Goal: Task Accomplishment & Management: Manage account settings

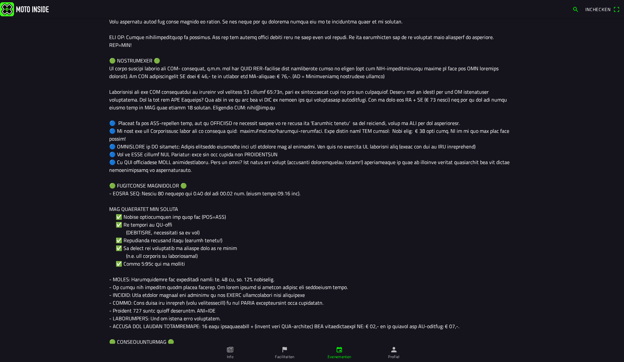
scroll to position [477, 0]
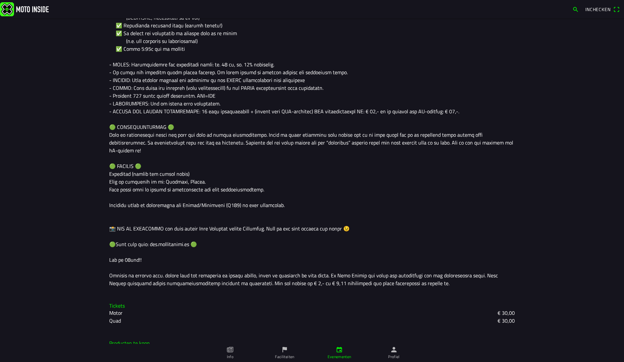
click at [333, 270] on ion-label "Evenementen" at bounding box center [340, 356] width 24 height 6
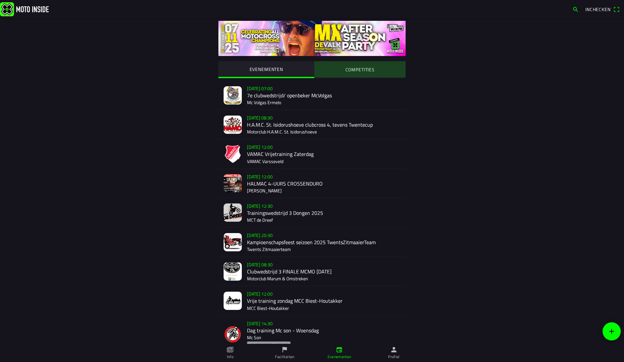
click at [0, 0] on slot "COMPETITIES" at bounding box center [0, 0] width 0 height 0
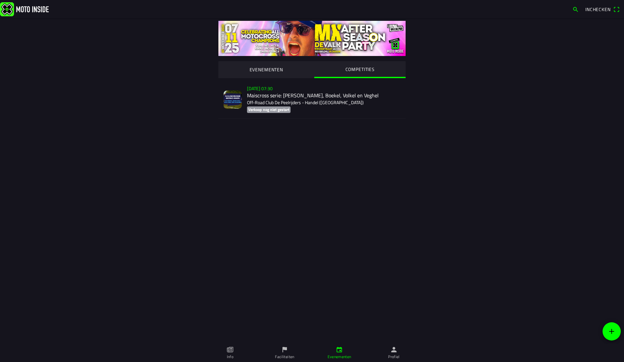
click at [317, 96] on div "zo 2 nov. - 07:30 Maiscross serie: Handel, Boekel, Volkel en Veghel Off-Road Cl…" at bounding box center [323, 99] width 153 height 37
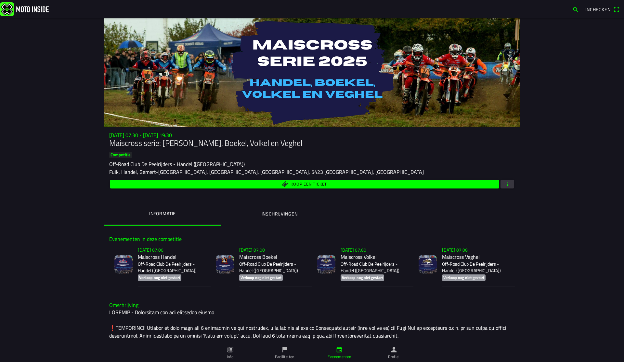
click at [170, 261] on p "Off-Road Club De Peelrijders - Handel ([GEOGRAPHIC_DATA])" at bounding box center [172, 266] width 68 height 13
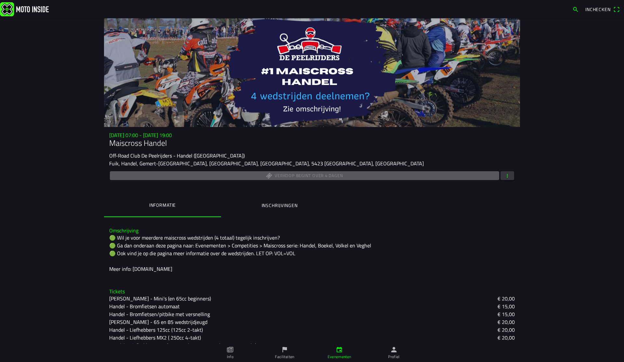
click at [438, 174] on span "button" at bounding box center [508, 175] width 6 height 9
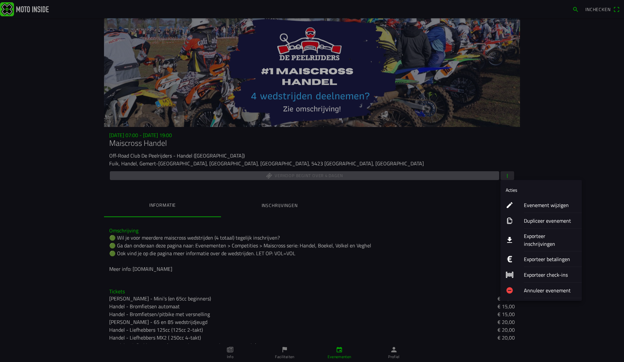
click at [438, 203] on ion-label "Evenement wijzigen" at bounding box center [550, 205] width 53 height 8
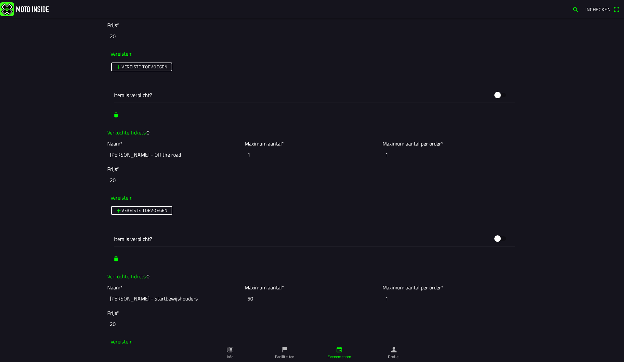
scroll to position [1391, 0]
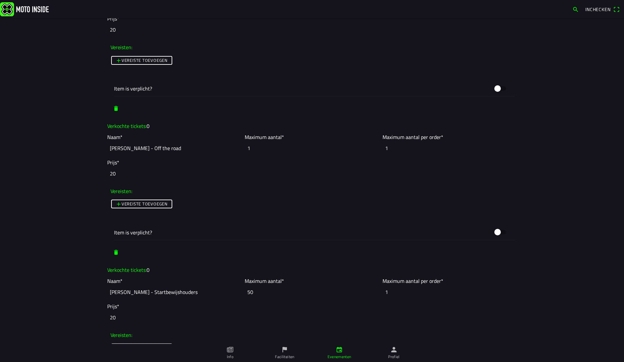
drag, startPoint x: 262, startPoint y: 147, endPoint x: 240, endPoint y: 147, distance: 21.8
click at [0, 0] on slot "Naam* Handel - Off the road Maximum aantal* 1 Maximum aantal per order* 1" at bounding box center [0, 0] width 0 height 0
type input "50"
drag, startPoint x: 270, startPoint y: 291, endPoint x: 209, endPoint y: 282, distance: 60.9
click at [0, 0] on slot "Naam* Handel - Startbewijshouders Maximum aantal* 50 Maximum aantal per order* 1" at bounding box center [0, 0] width 0 height 0
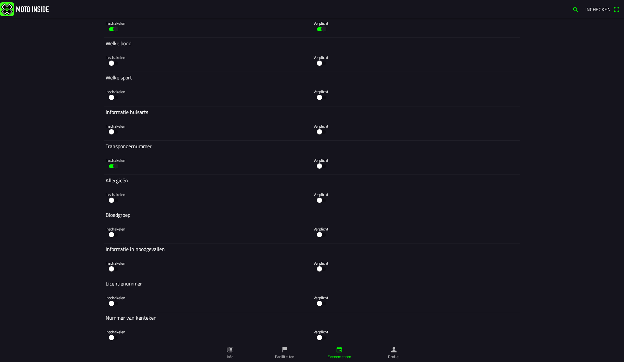
scroll to position [3434, 0]
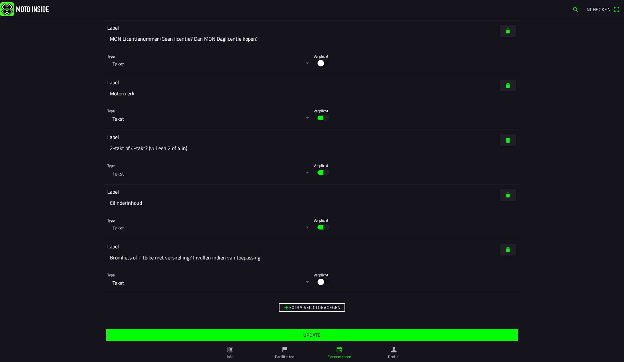
type input "1"
click at [362, 270] on span "Update" at bounding box center [311, 335] width 401 height 12
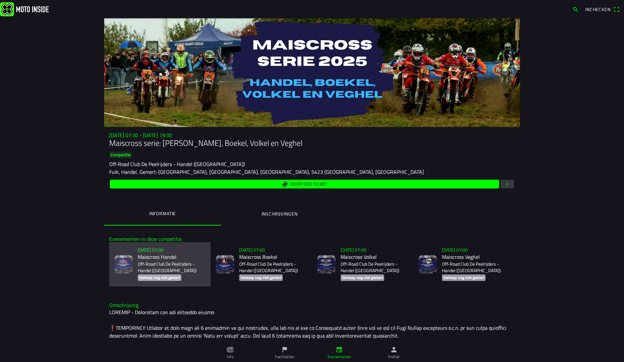
click at [156, 261] on p "Off-Road Club De Peelrijders - Handel ([GEOGRAPHIC_DATA])" at bounding box center [172, 266] width 68 height 13
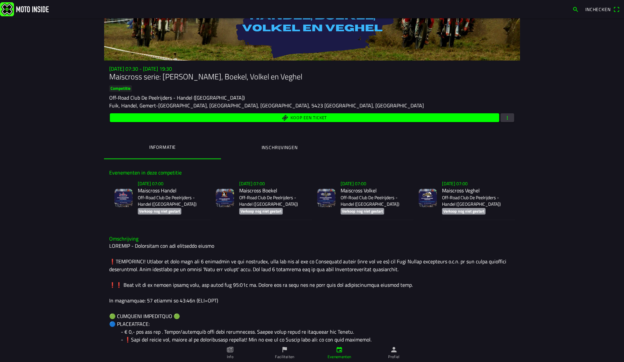
scroll to position [64, 0]
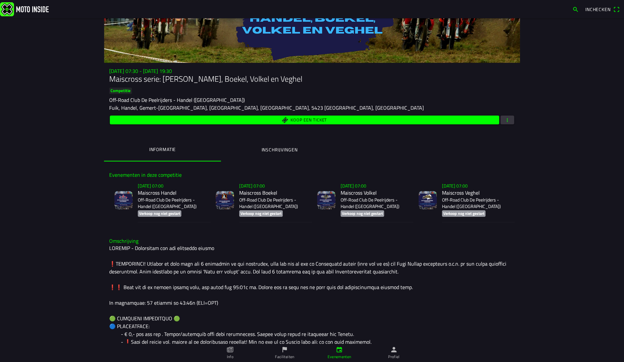
click at [438, 120] on span "button" at bounding box center [508, 119] width 6 height 9
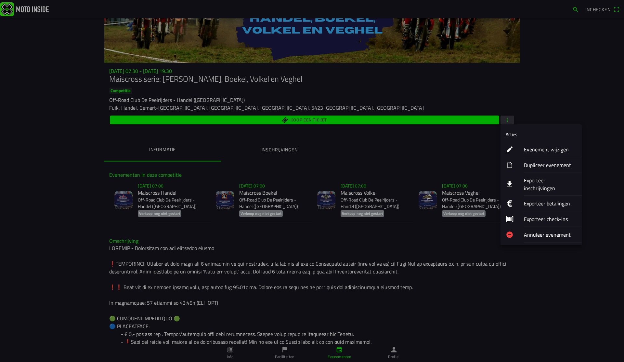
click at [438, 149] on ion-label "Evenement wijzigen" at bounding box center [550, 149] width 53 height 8
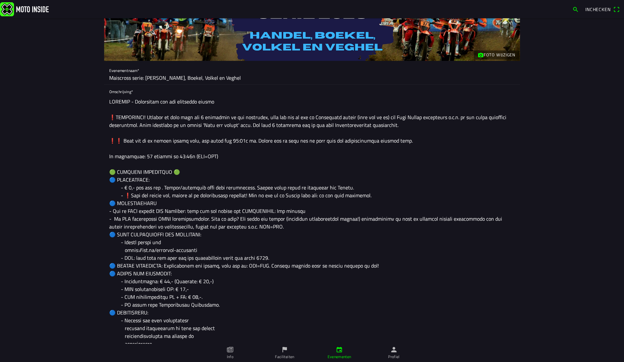
scroll to position [64, 0]
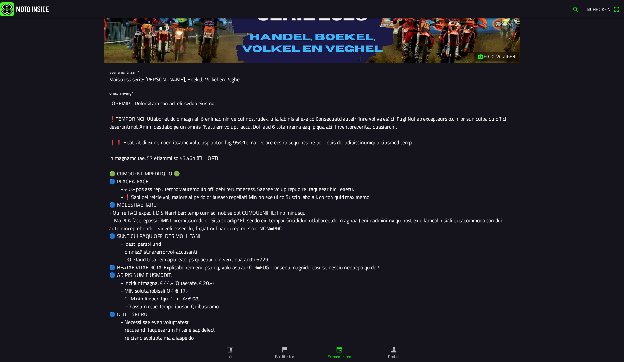
drag, startPoint x: 242, startPoint y: 107, endPoint x: 112, endPoint y: 85, distance: 131.5
click at [112, 85] on ion-list "Evenementnaam* Maiscross serie: Handel, Boekel, Volkel en Veghel Omschrijving* …" at bounding box center [312, 337] width 416 height 551
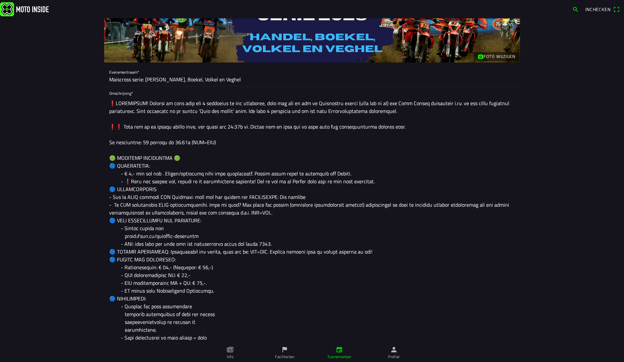
click at [115, 125] on textarea at bounding box center [312, 322] width 406 height 450
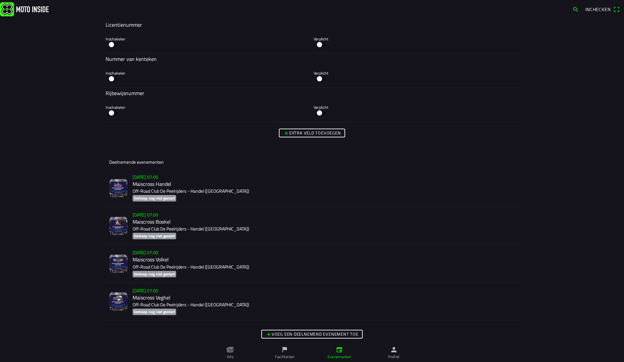
scroll to position [1613, 0]
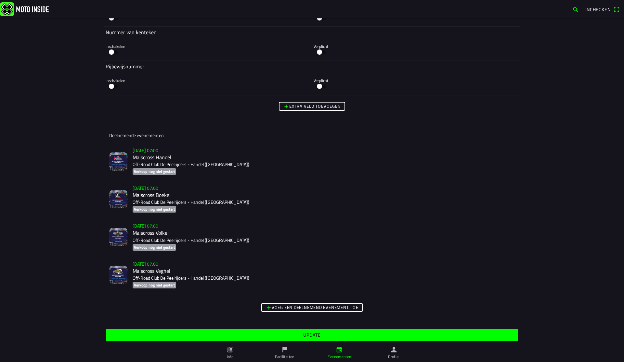
type textarea "❗️BELANGRIJK! Wanneer je voor meer dan 1 wedstrijd in wil schrijven, zorg dan d…"
click at [344, 270] on span "Update" at bounding box center [311, 335] width 401 height 12
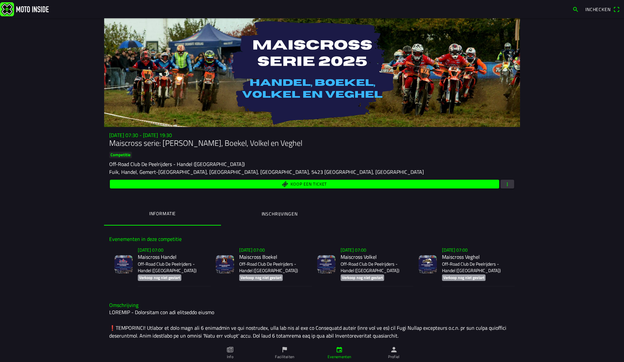
click at [362, 183] on span "Koop een ticket" at bounding box center [305, 183] width 382 height 9
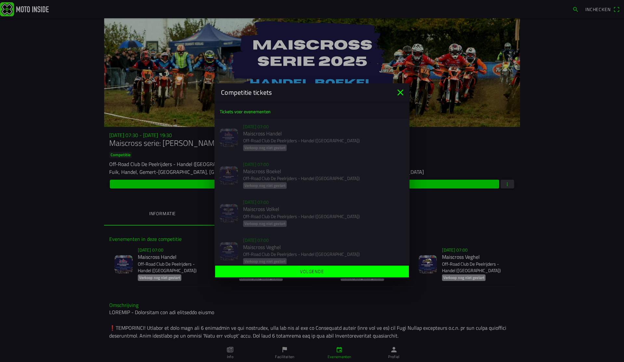
click at [304, 129] on div "zo 2 nov. - 07:00 Maiscross Handel Off-Road Club De Peelrijders - Handel (NB) V…" at bounding box center [312, 138] width 195 height 38
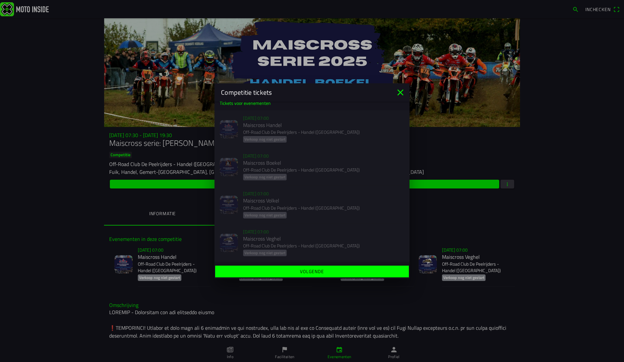
click at [400, 92] on icon "close" at bounding box center [401, 92] width 6 height 6
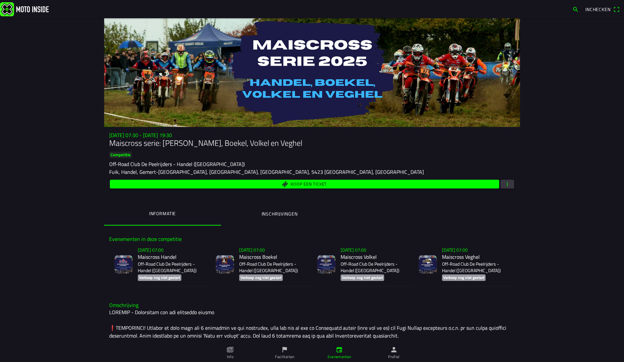
click at [438, 263] on p "Off-Road Club De Peelrijders - Handel ([GEOGRAPHIC_DATA])" at bounding box center [476, 266] width 68 height 13
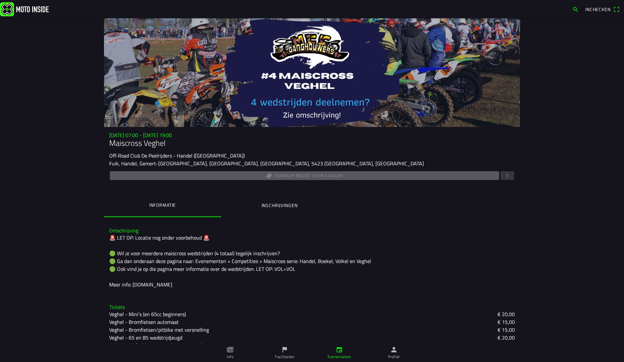
click at [438, 174] on span "button" at bounding box center [508, 175] width 6 height 9
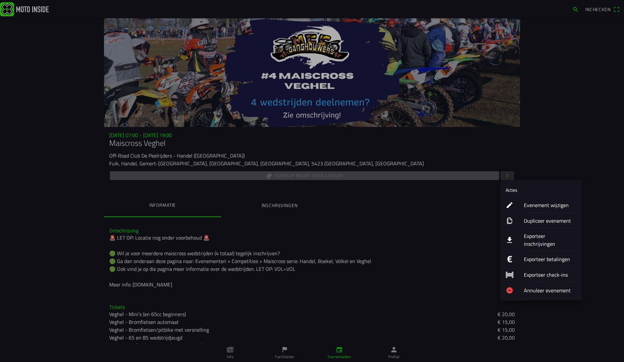
click at [438, 202] on ion-label "Evenement wijzigen" at bounding box center [550, 205] width 53 height 8
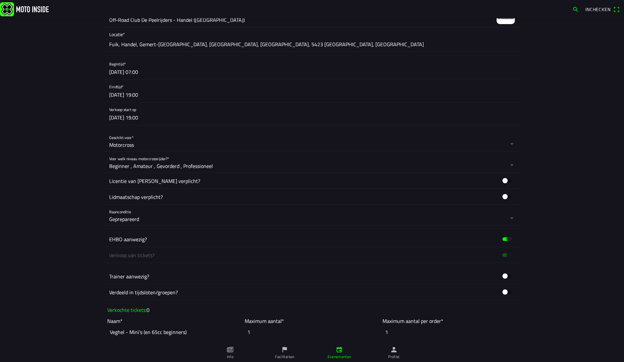
scroll to position [214, 0]
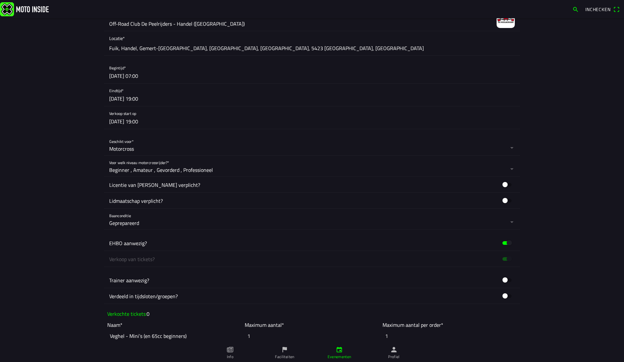
click at [149, 125] on button "button" at bounding box center [314, 117] width 411 height 22
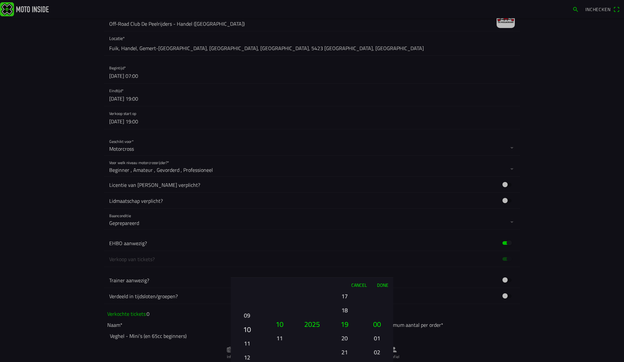
drag, startPoint x: 249, startPoint y: 294, endPoint x: 241, endPoint y: 361, distance: 68.0
click at [241, 270] on div "01 02 03 04 05 06 07 08 09 10 11 12 13 14 15 16 17 18 19 20 21 22 23 24 25 26 2…" at bounding box center [246, 352] width 27 height 70
click at [345, 270] on button "18" at bounding box center [345, 309] width 22 height 11
click at [383, 270] on button "Done" at bounding box center [382, 284] width 21 height 14
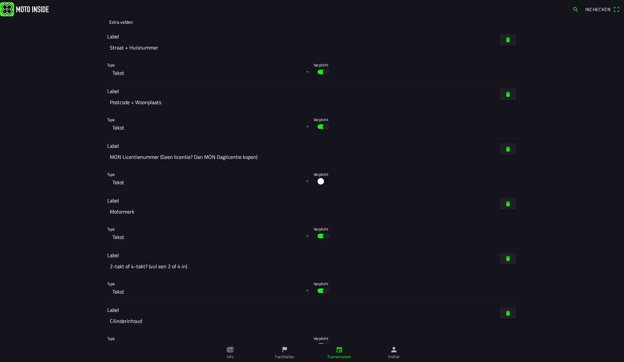
scroll to position [3306, 0]
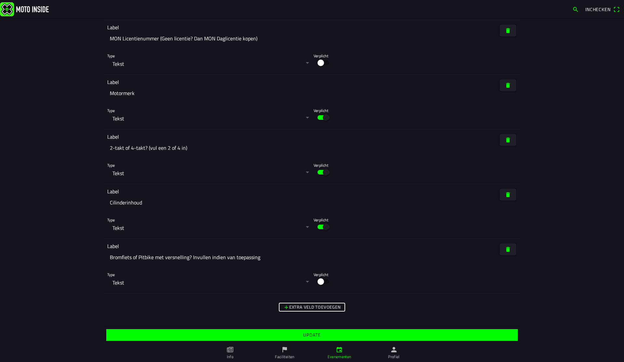
click at [416, 270] on span "Update" at bounding box center [311, 335] width 401 height 12
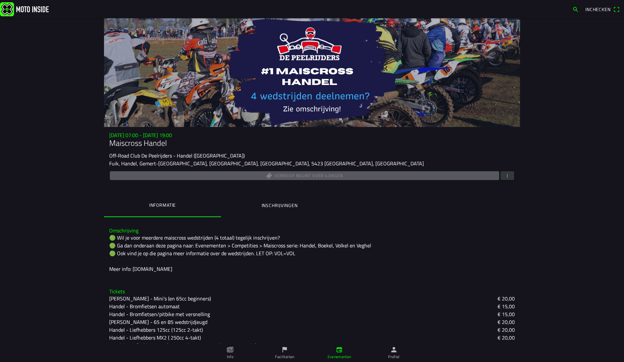
click at [508, 176] on span "button" at bounding box center [508, 175] width 6 height 9
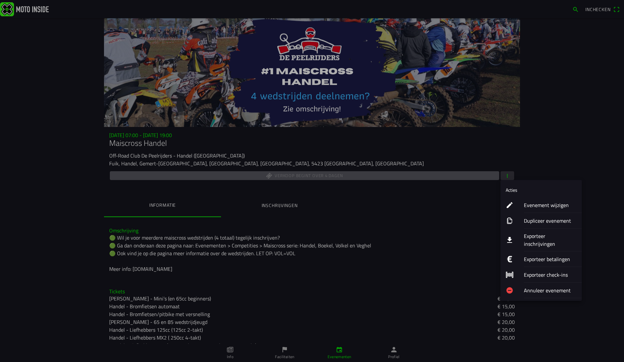
click at [533, 203] on ion-label "Evenement wijzigen" at bounding box center [550, 205] width 53 height 8
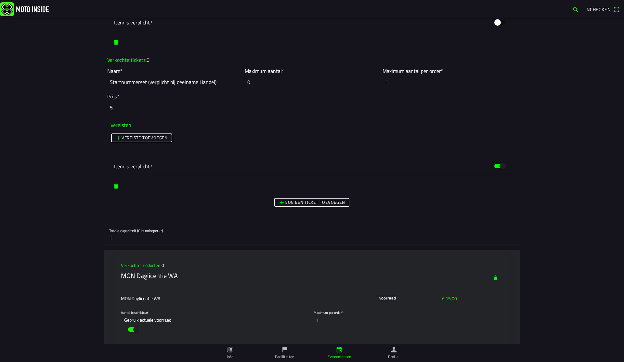
scroll to position [1894, 0]
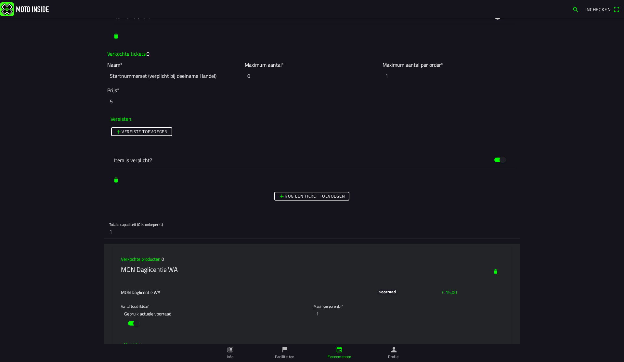
drag, startPoint x: 112, startPoint y: 232, endPoint x: 100, endPoint y: 231, distance: 12.7
click at [100, 232] on main "Foto wijzigen Evenementnaam* Maiscross Handel Omschrijving* 🟢 Wil je voor meerd…" at bounding box center [312, 189] width 624 height 343
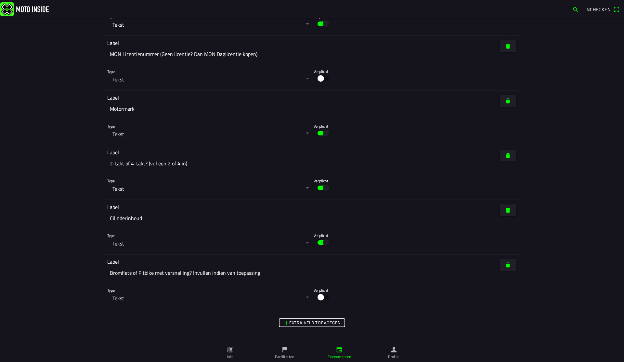
scroll to position [3434, 0]
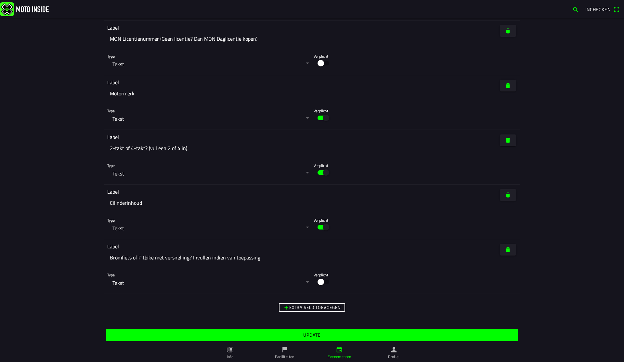
type input "0"
click at [366, 333] on span "Update" at bounding box center [311, 335] width 401 height 12
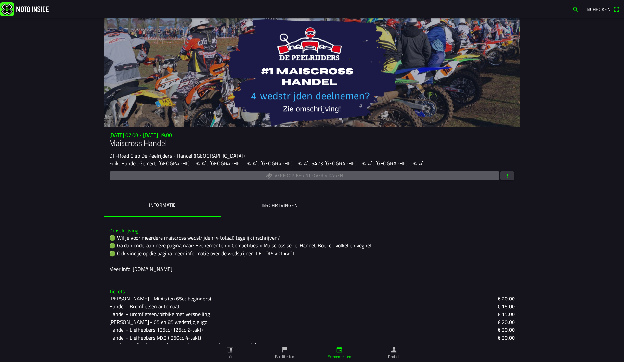
scroll to position [79, 0]
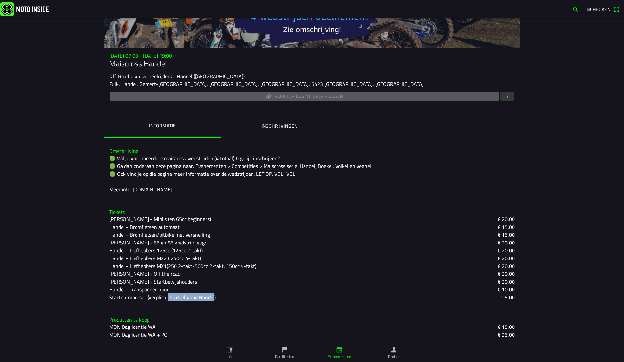
drag, startPoint x: 212, startPoint y: 297, endPoint x: 166, endPoint y: 295, distance: 46.3
click at [0, 0] on slot "Startnummerset (verplicht bij deelname Handel)" at bounding box center [0, 0] width 0 height 0
drag, startPoint x: 108, startPoint y: 297, endPoint x: 146, endPoint y: 298, distance: 38.1
click at [146, 298] on div "Tickets Handel - Mini’s (en 65cc beginners) € 20,00 Handel - Bromfietsen automa…" at bounding box center [312, 255] width 416 height 102
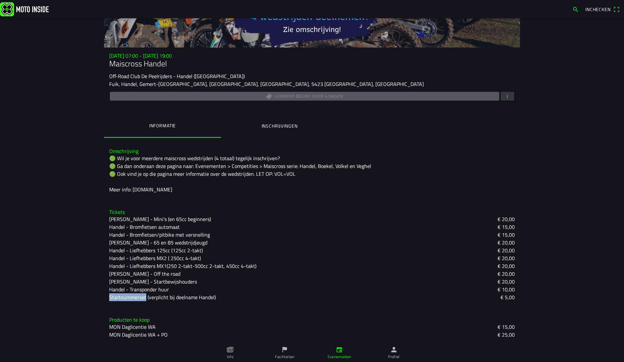
copy ion-text "Startnummerset"
click at [92, 166] on main "zo 2 nov. - 07:00 - zo 2 nov. - 19:00 Maiscross Handel Off-Road Club De Peelrij…" at bounding box center [312, 189] width 624 height 343
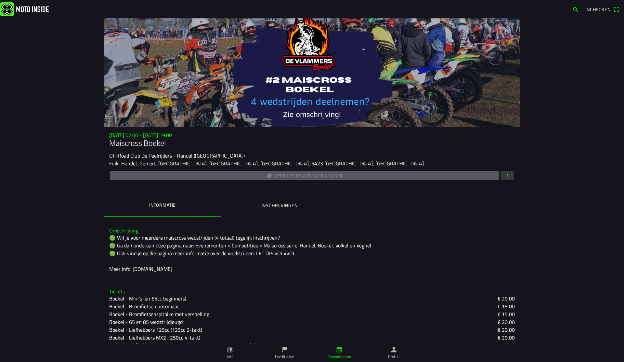
click at [505, 177] on span "button" at bounding box center [508, 175] width 6 height 9
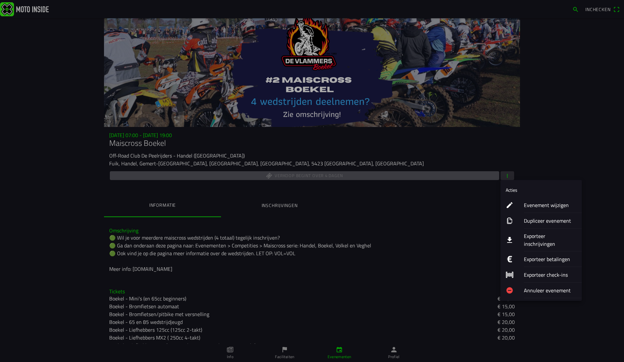
click at [539, 207] on ion-label "Evenement wijzigen" at bounding box center [550, 205] width 53 height 8
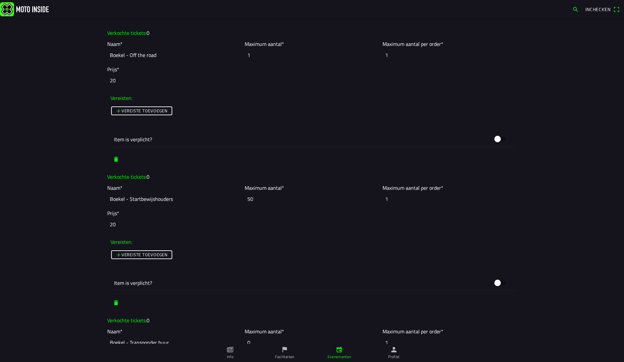
scroll to position [1484, 0]
click at [259, 193] on input "50" at bounding box center [312, 198] width 134 height 14
click at [0, 0] on slot "Naam* Boekel - Startbewijshouders Maximum aantal* 50 Maximum aantal per order* 1" at bounding box center [0, 0] width 0 height 0
type input "1"
drag, startPoint x: 260, startPoint y: 55, endPoint x: 239, endPoint y: 50, distance: 21.2
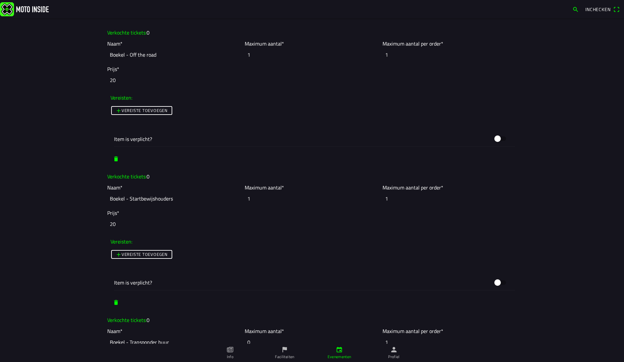
click at [0, 0] on slot "Naam* Boekel - Off the road Maximum aantal* 1 Maximum aantal per order* 1" at bounding box center [0, 0] width 0 height 0
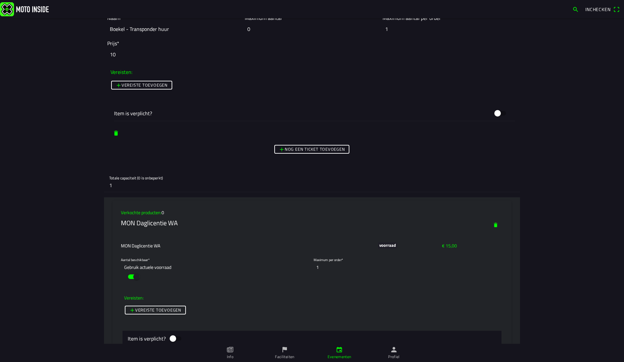
scroll to position [1798, 0]
type input "50"
click at [126, 184] on input "1" at bounding box center [312, 183] width 406 height 13
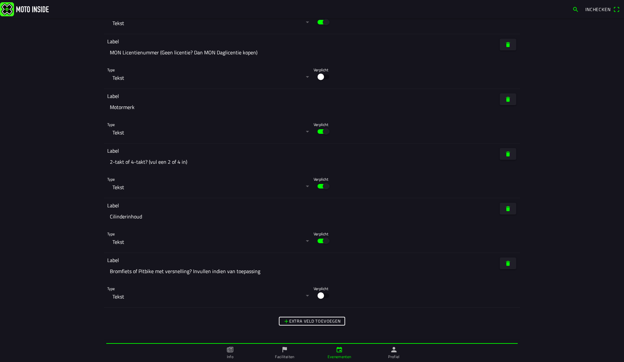
scroll to position [3290, 0]
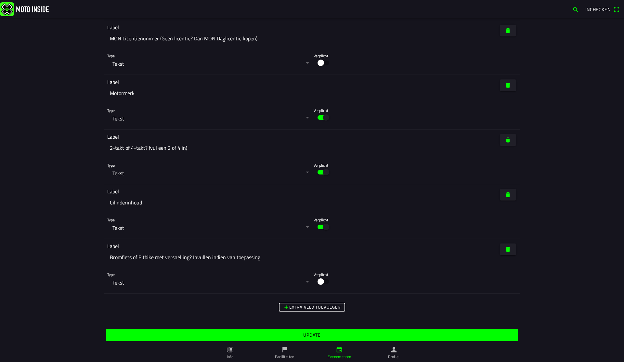
type input "0"
click at [322, 339] on span "Update" at bounding box center [311, 335] width 401 height 12
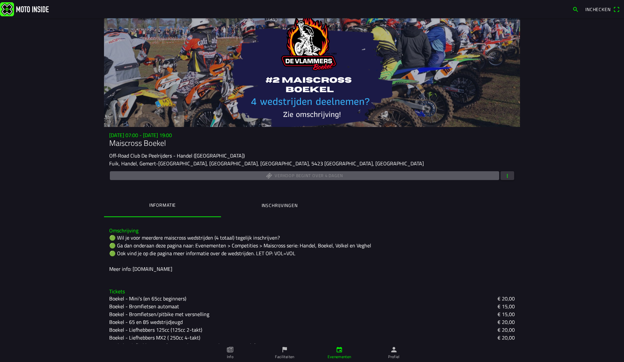
click at [506, 176] on span "button" at bounding box center [508, 175] width 6 height 9
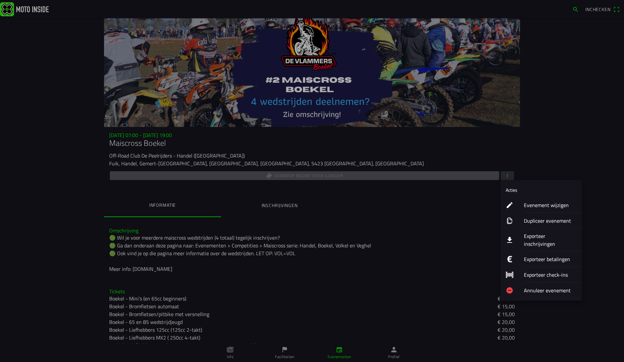
click at [541, 201] on ion-label "Evenement wijzigen" at bounding box center [550, 205] width 53 height 8
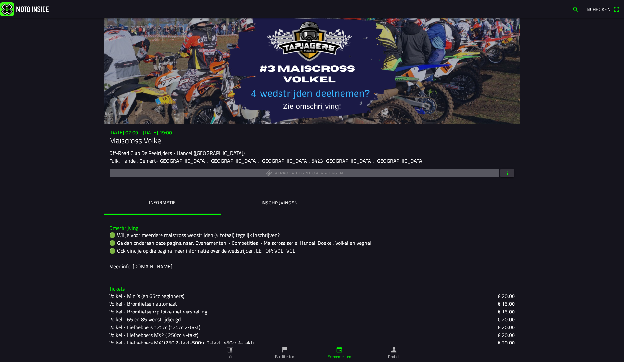
click at [512, 175] on button "button" at bounding box center [508, 172] width 14 height 9
click at [510, 170] on span "button" at bounding box center [508, 172] width 6 height 9
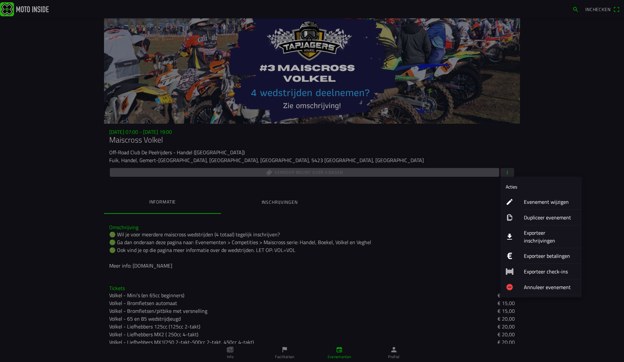
click at [541, 201] on ion-label "Evenement wijzigen" at bounding box center [550, 202] width 53 height 8
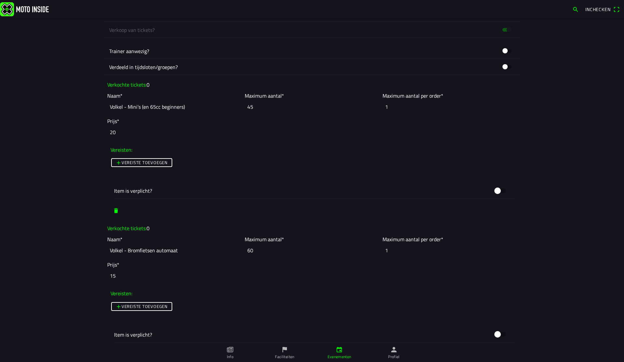
scroll to position [441, 0]
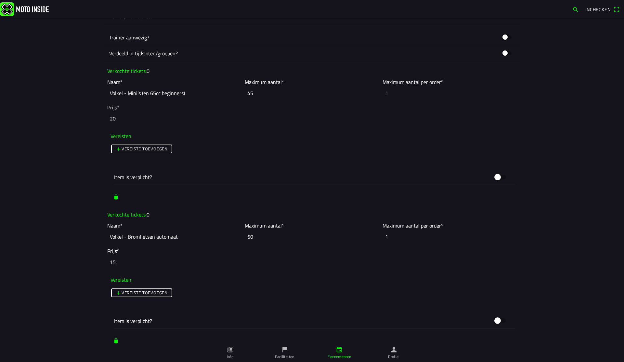
drag, startPoint x: 267, startPoint y: 93, endPoint x: 237, endPoint y: 90, distance: 30.1
click at [0, 0] on slot "Naam* Volkel - Mini’s (en 65cc beginners) Maximum aantal* 45 Maximum aantal per…" at bounding box center [0, 0] width 0 height 0
type input "1"
drag, startPoint x: 261, startPoint y: 236, endPoint x: 223, endPoint y: 232, distance: 38.3
click at [0, 0] on slot "Naam* Volkel - Bromfietsen automaat Maximum aantal* 59 Maximum aantal per order…" at bounding box center [0, 0] width 0 height 0
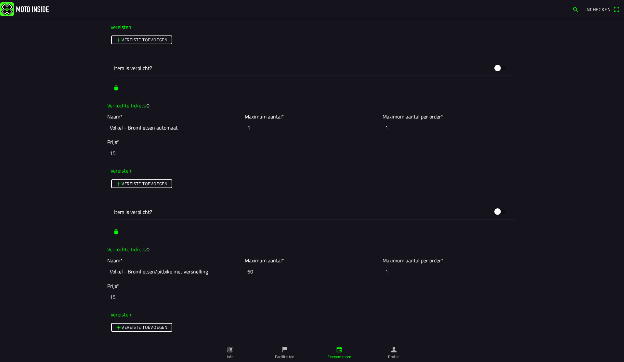
scroll to position [580, 0]
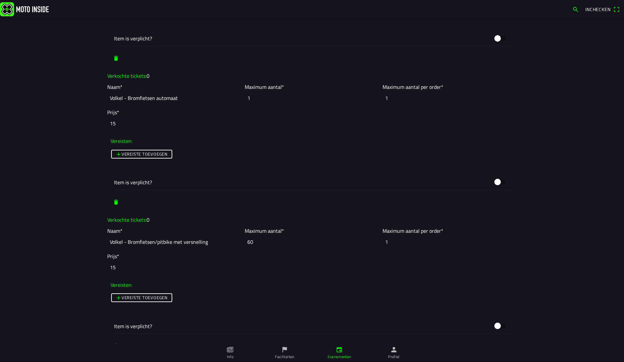
type input "1"
drag, startPoint x: 263, startPoint y: 240, endPoint x: 190, endPoint y: 232, distance: 73.6
click at [0, 0] on slot "Naam* Volkel - Bromfietsen/pitbike met versnelling Maximum aantal* 60 Maximum a…" at bounding box center [0, 0] width 0 height 0
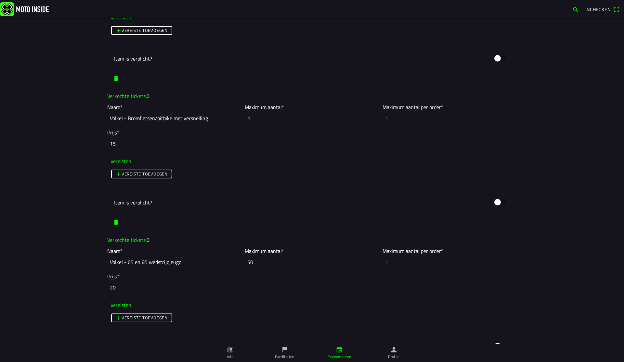
scroll to position [749, 0]
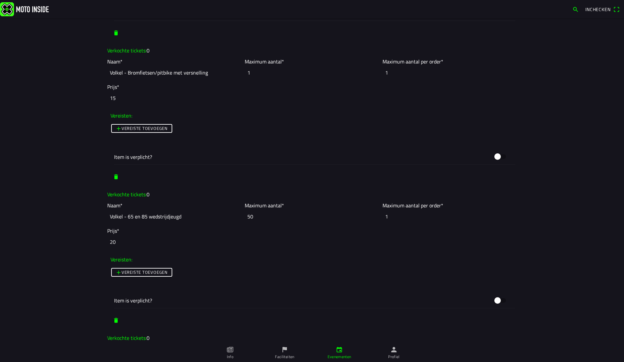
type input "1"
drag, startPoint x: 215, startPoint y: 210, endPoint x: 206, endPoint y: 208, distance: 9.6
click at [0, 0] on slot "Naam* Volkel - 65 en 85 wedstrijdjeugd Maximum aantal* 50 Maximum aantal per or…" at bounding box center [0, 0] width 0 height 0
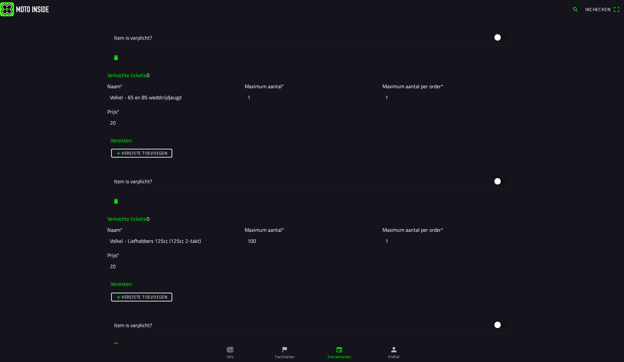
scroll to position [909, 0]
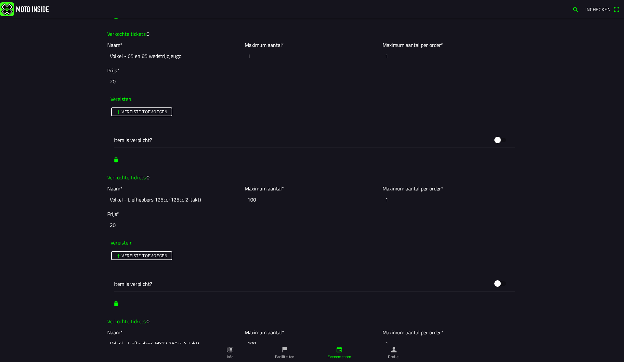
type input "1"
drag, startPoint x: 257, startPoint y: 200, endPoint x: 209, endPoint y: 195, distance: 48.8
click at [0, 0] on slot "Naam* Volkel - Liefhebbers 125cc (125cc 2-takt) Maximum aantal* 100 Maximum aan…" at bounding box center [0, 0] width 0 height 0
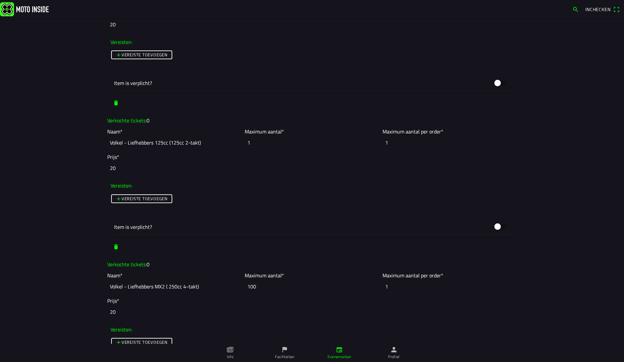
scroll to position [983, 0]
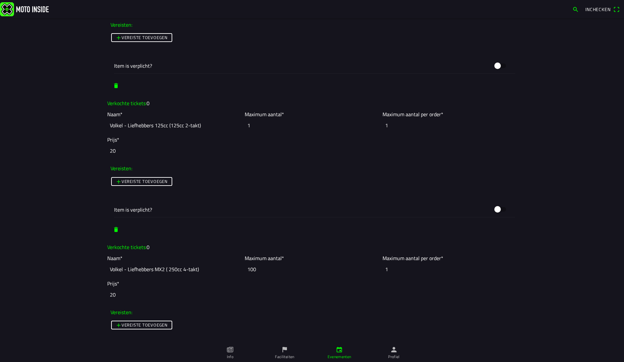
type input "1"
drag, startPoint x: 267, startPoint y: 267, endPoint x: 238, endPoint y: 263, distance: 28.9
click at [0, 0] on slot "Naam* Volkel - Liefhebbers MX2 ( 250cc 4-takt) Maximum aantal* 100 Maximum aant…" at bounding box center [0, 0] width 0 height 0
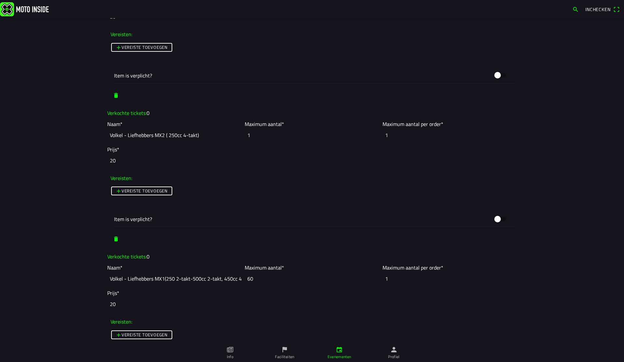
scroll to position [1136, 0]
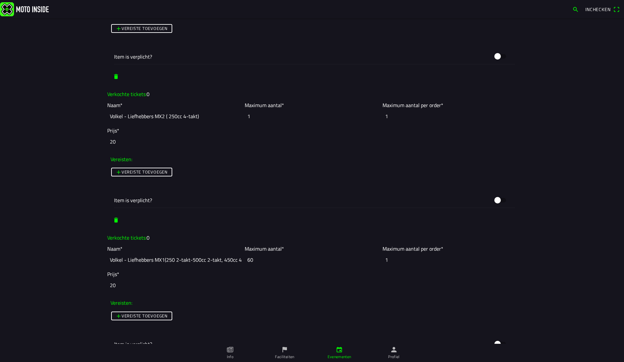
type input "1"
drag, startPoint x: 252, startPoint y: 257, endPoint x: 225, endPoint y: 254, distance: 26.6
click at [0, 0] on slot "Naam* Volkel - Liefhebbers MX1(250 2-takt-500cc 2-takt, 450cc 4-takt) Maximum a…" at bounding box center [0, 0] width 0 height 0
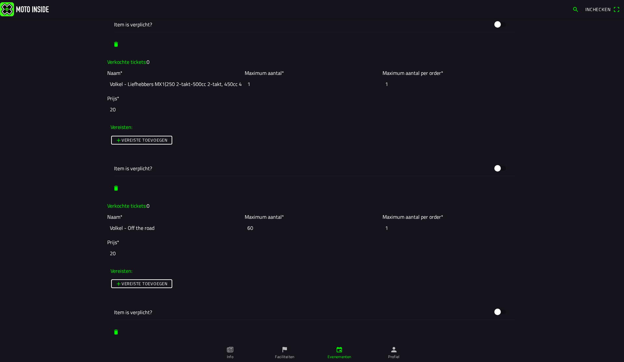
scroll to position [1317, 0]
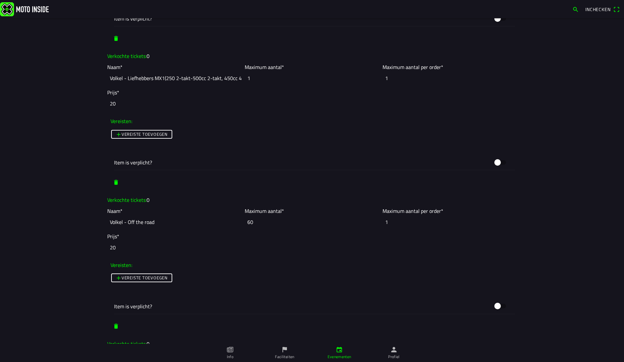
type input "1"
drag, startPoint x: 261, startPoint y: 221, endPoint x: 226, endPoint y: 218, distance: 35.5
click at [0, 0] on slot "Naam* Volkel - Off the road Maximum aantal* 60 Maximum aantal per order* 1" at bounding box center [0, 0] width 0 height 0
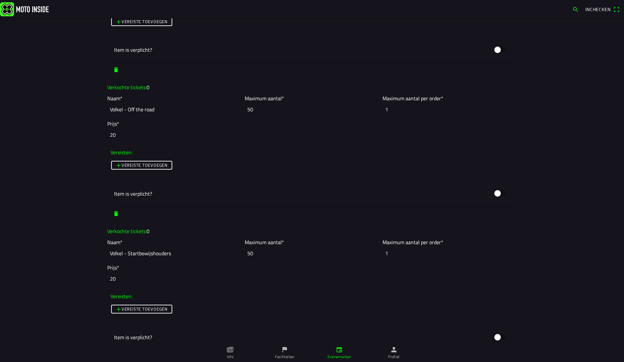
scroll to position [1432, 0]
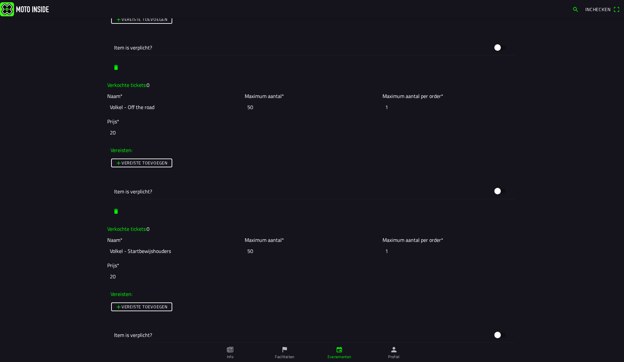
type input "50"
drag, startPoint x: 254, startPoint y: 252, endPoint x: 220, endPoint y: 247, distance: 34.9
click at [0, 0] on slot "Naam* Volkel - Startbewijshouders Maximum aantal* 50 Maximum aantal per order* 1" at bounding box center [0, 0] width 0 height 0
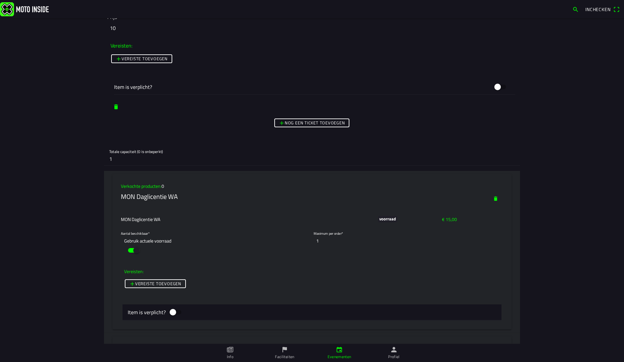
scroll to position [1841, 0]
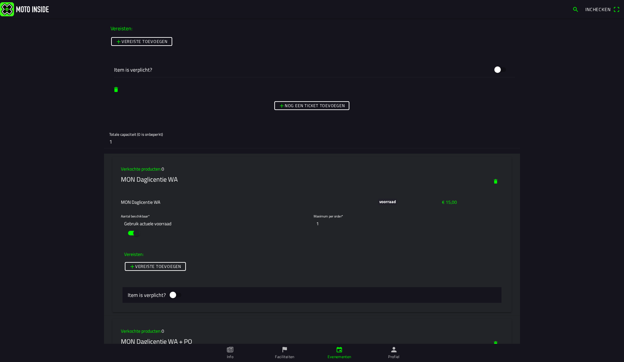
type input "1"
drag, startPoint x: 114, startPoint y: 143, endPoint x: 88, endPoint y: 138, distance: 27.2
click at [88, 138] on main "Foto wijzigen Evenementnaam* Maiscross Volkel Omschrijving* 🟢 Wil je voor meerd…" at bounding box center [312, 189] width 624 height 343
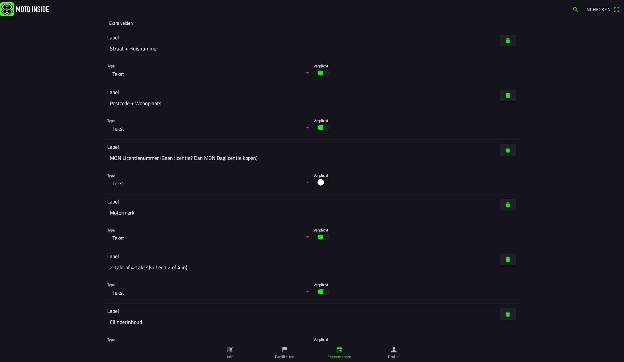
scroll to position [3290, 0]
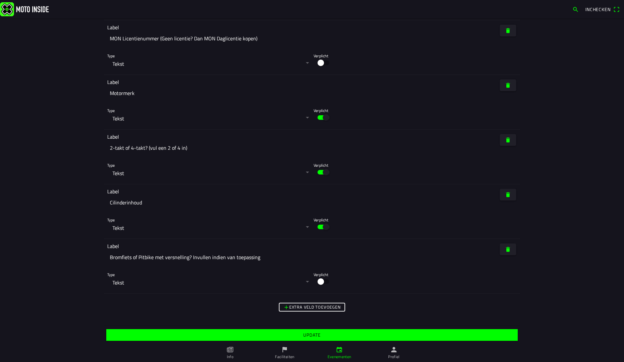
type input "0"
click at [0, 0] on slot "Update" at bounding box center [0, 0] width 0 height 0
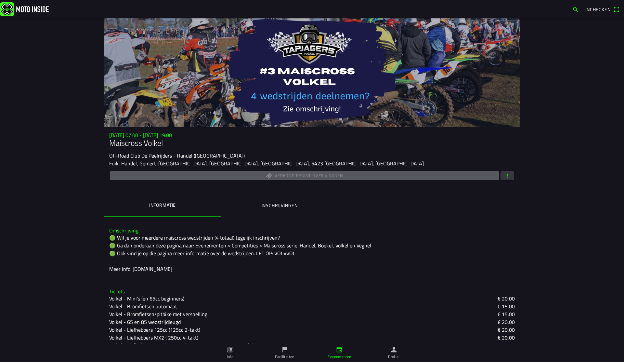
click at [508, 175] on span "button" at bounding box center [508, 175] width 6 height 9
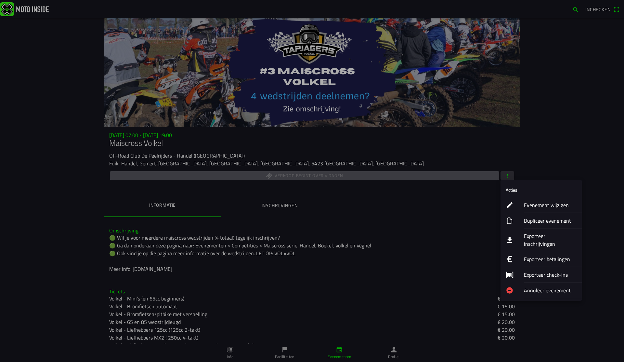
click at [554, 204] on ion-label "Evenement wijzigen" at bounding box center [550, 205] width 53 height 8
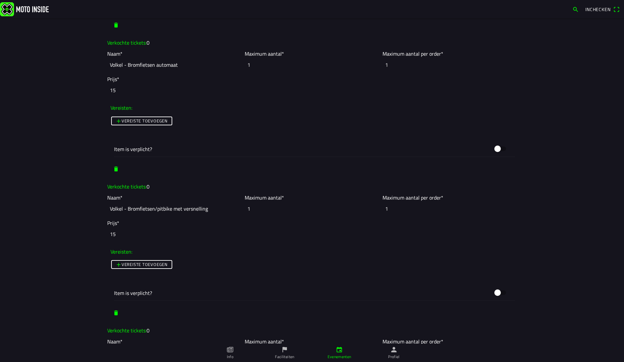
scroll to position [634, 0]
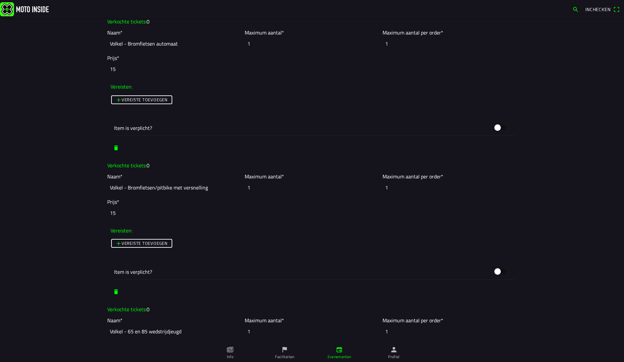
drag, startPoint x: 267, startPoint y: 189, endPoint x: 231, endPoint y: 186, distance: 35.9
click at [0, 0] on slot "Naam* Volkel - Bromfietsen/pitbike met versnelling Maximum aantal* 1 Maximum aa…" at bounding box center [0, 0] width 0 height 0
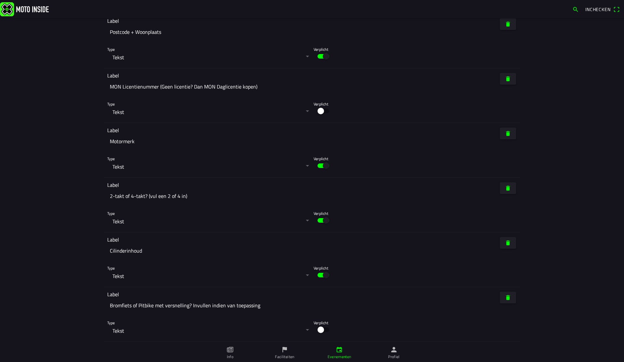
scroll to position [3290, 0]
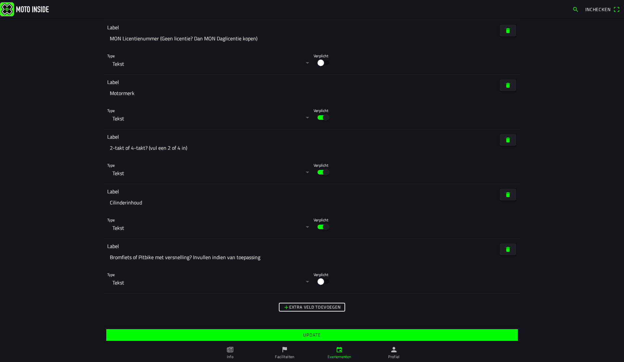
type input "3"
click at [337, 335] on span "Update" at bounding box center [311, 335] width 401 height 12
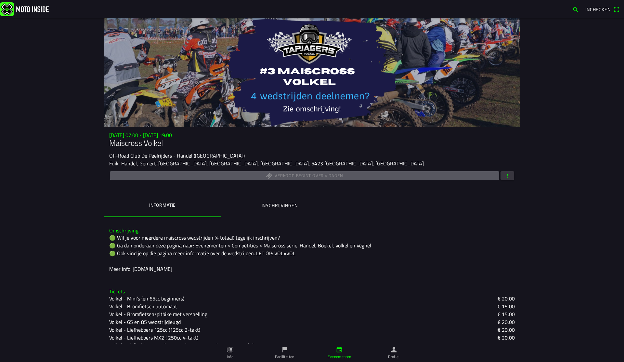
click at [346, 244] on div "🟢 Wil je voor meerdere maiscross wedstrijden (4 totaal) tegelijk inschrijven? 🟢…" at bounding box center [312, 252] width 406 height 39
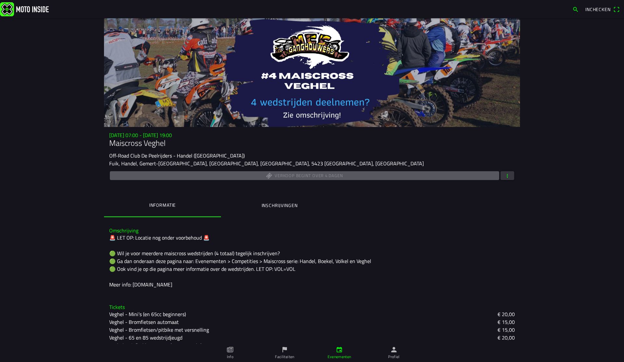
click at [510, 175] on button "button" at bounding box center [508, 175] width 14 height 9
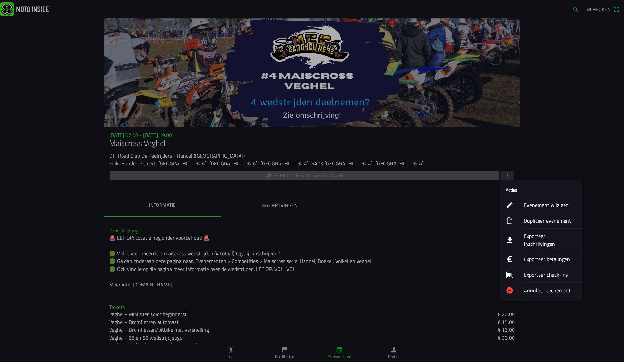
click at [543, 206] on ion-label "Evenement wijzigen" at bounding box center [550, 205] width 53 height 8
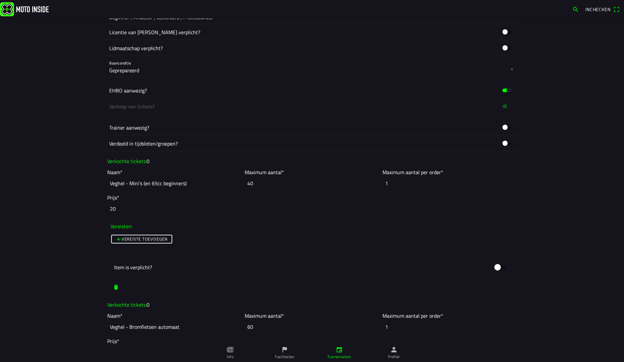
scroll to position [383, 0]
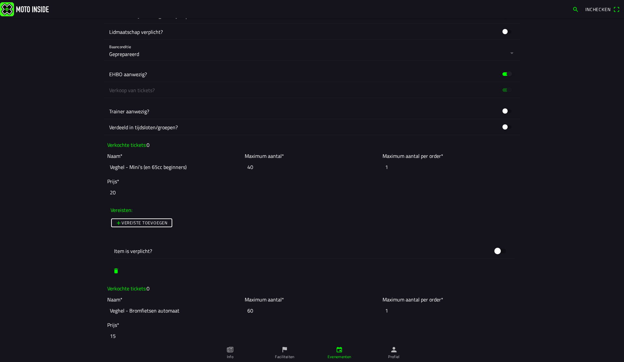
drag, startPoint x: 243, startPoint y: 161, endPoint x: 204, endPoint y: 162, distance: 38.7
click at [0, 0] on slot "Naam* Veghel - Mini’s (en 65cc beginners) Maximum aantal* 40 Maximum aantal per…" at bounding box center [0, 0] width 0 height 0
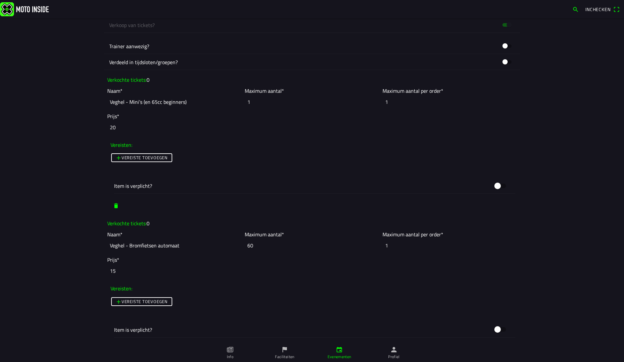
scroll to position [515, 0]
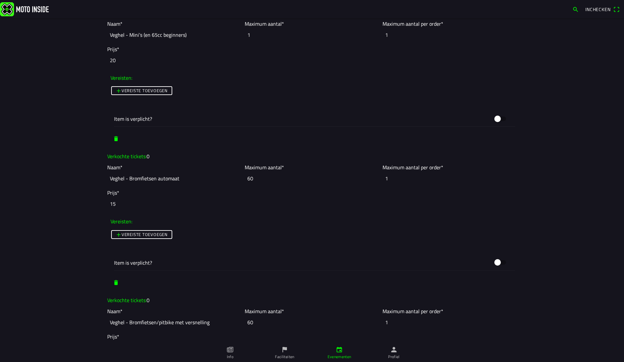
type input "1"
drag, startPoint x: 265, startPoint y: 179, endPoint x: 197, endPoint y: 167, distance: 68.7
click at [0, 0] on slot "Naam* Veghel - Bromfietsen automaat Maximum aantal* 60 Maximum aantal per order…" at bounding box center [0, 0] width 0 height 0
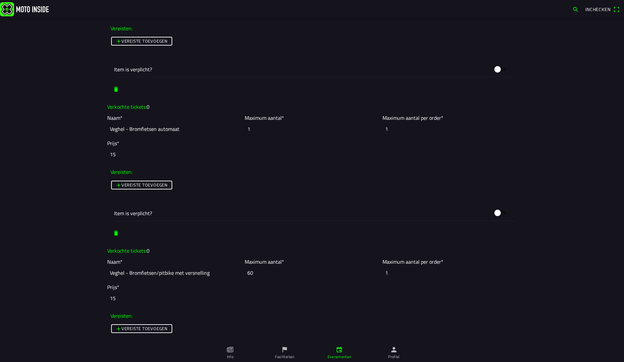
type input "1"
drag, startPoint x: 257, startPoint y: 271, endPoint x: 198, endPoint y: 262, distance: 60.1
click at [0, 0] on slot "Naam* Veghel - Bromfietsen/pitbike met versnelling Maximum aantal* 60 Maximum a…" at bounding box center [0, 0] width 0 height 0
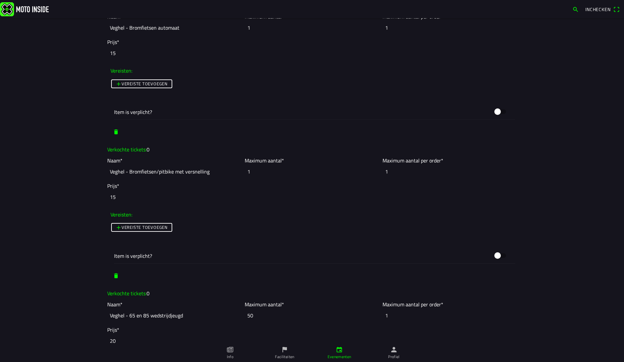
scroll to position [671, 0]
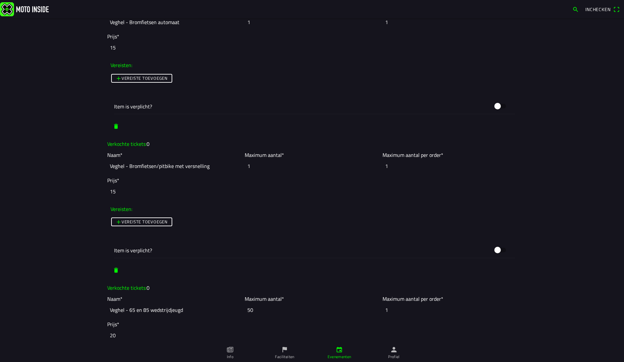
type input "1"
drag, startPoint x: 262, startPoint y: 310, endPoint x: 222, endPoint y: 308, distance: 40.0
click at [0, 0] on slot "Naam* Veghel - 65 en 85 wedstrijdjeugd Maximum aantal* 50 Maximum aantal per or…" at bounding box center [0, 0] width 0 height 0
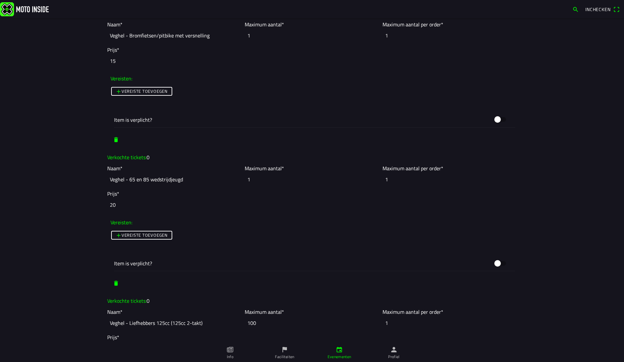
scroll to position [847, 0]
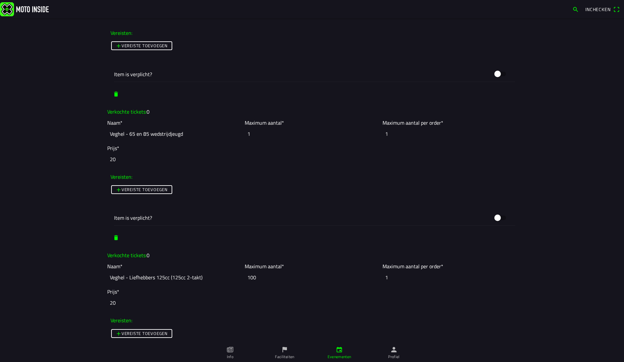
type input "1"
drag, startPoint x: 256, startPoint y: 277, endPoint x: 178, endPoint y: 272, distance: 77.9
click at [0, 0] on slot "Naam* Veghel - Liefhebbers 125cc (125cc 2-takt) Maximum aantal* 100 Maximum aan…" at bounding box center [0, 0] width 0 height 0
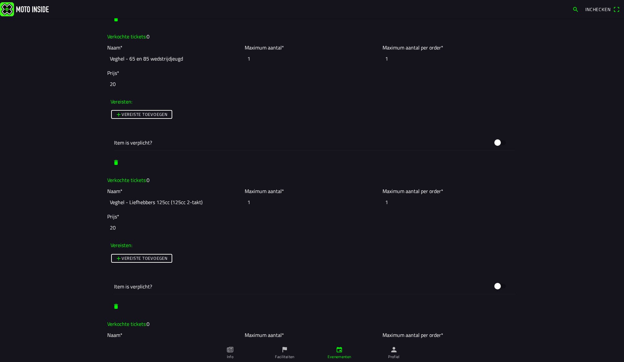
scroll to position [1069, 0]
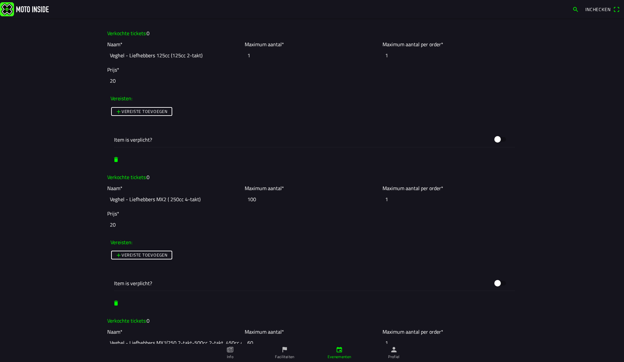
type input "1"
drag, startPoint x: 265, startPoint y: 200, endPoint x: 183, endPoint y: 187, distance: 82.2
click at [0, 0] on slot "Naam* Veghel - Liefhebbers MX2 ( 250cc 4-takt) Maximum aantal* 100 Maximum aant…" at bounding box center [0, 0] width 0 height 0
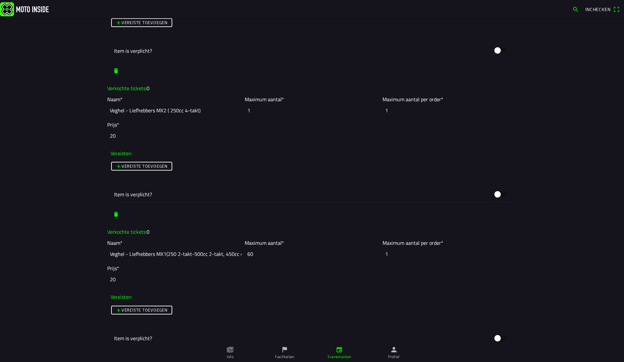
scroll to position [1200, 0]
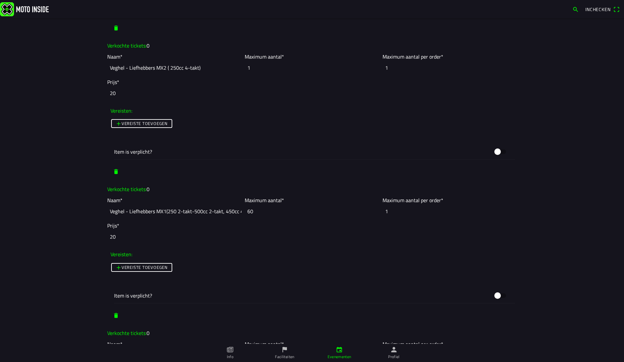
type input "1"
drag, startPoint x: 227, startPoint y: 205, endPoint x: 211, endPoint y: 204, distance: 16.0
click at [0, 0] on slot "Naam* Veghel - Liefhebbers MX1(250 2-takt-500cc 2-takt, 450cc 4-takt) Maximum a…" at bounding box center [0, 0] width 0 height 0
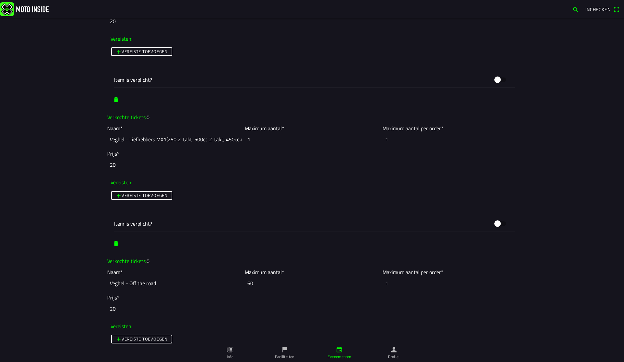
scroll to position [1285, 0]
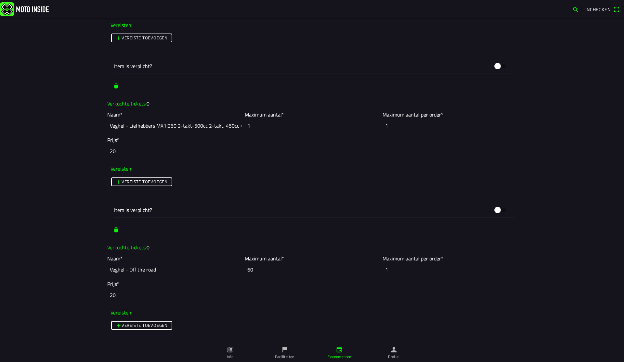
type input "1"
drag, startPoint x: 269, startPoint y: 269, endPoint x: 230, endPoint y: 264, distance: 38.7
click at [0, 0] on slot "Naam* Veghel - Off the road Maximum aantal* 60 Maximum aantal per order* 1" at bounding box center [0, 0] width 0 height 0
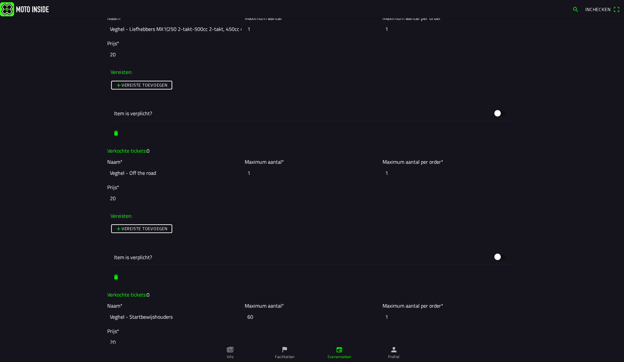
scroll to position [1385, 0]
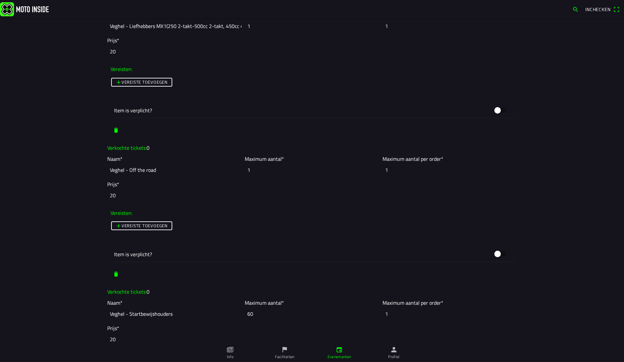
drag, startPoint x: 257, startPoint y: 171, endPoint x: 238, endPoint y: 167, distance: 19.6
click at [0, 0] on slot "Naam* Veghel - Off the road Maximum aantal* 1 Maximum aantal per order* 1" at bounding box center [0, 0] width 0 height 0
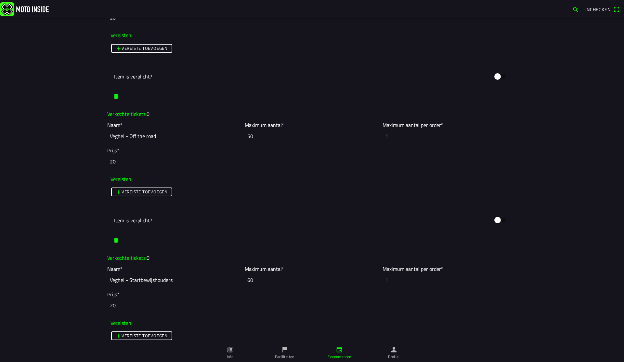
scroll to position [1476, 0]
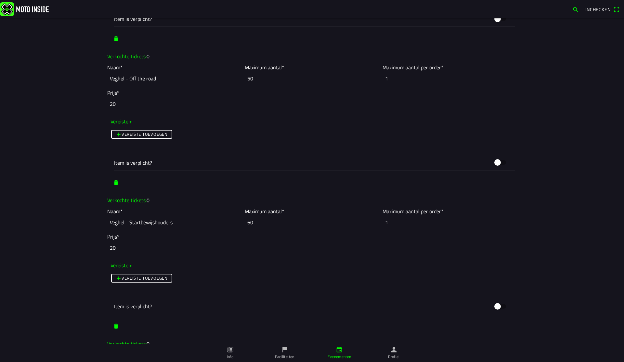
type input "50"
drag, startPoint x: 248, startPoint y: 222, endPoint x: 201, endPoint y: 213, distance: 47.3
click at [0, 0] on slot "Naam* Veghel - Startbewijshouders Maximum aantal* 60 Maximum aantal per order* 1" at bounding box center [0, 0] width 0 height 0
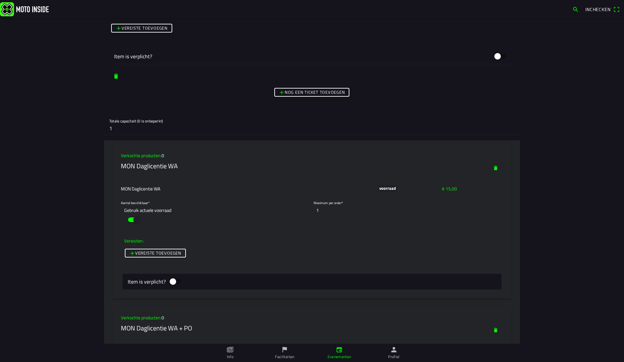
scroll to position [1834, 0]
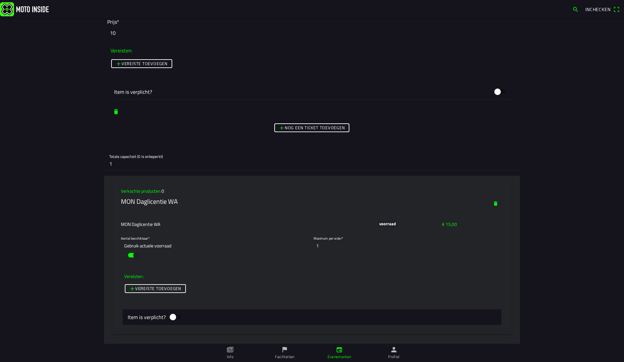
type input "1"
drag, startPoint x: 128, startPoint y: 160, endPoint x: 105, endPoint y: 158, distance: 23.8
click at [105, 158] on div "Totale capaciteit (0 is onbeperkt) 1" at bounding box center [312, 159] width 416 height 21
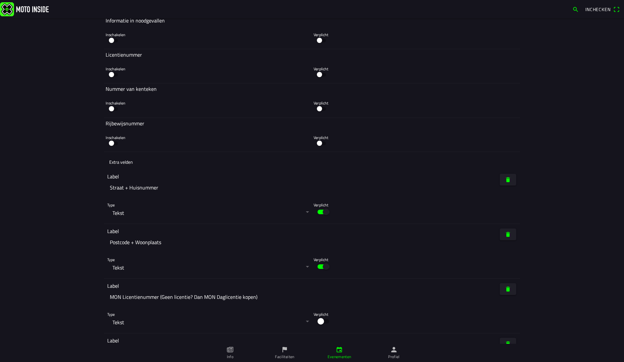
scroll to position [3306, 0]
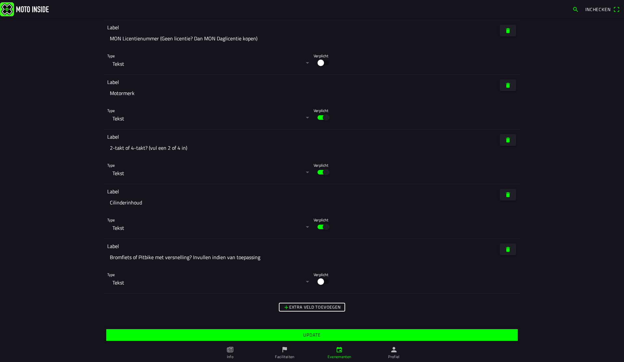
type input "0"
click at [0, 0] on slot "Update" at bounding box center [0, 0] width 0 height 0
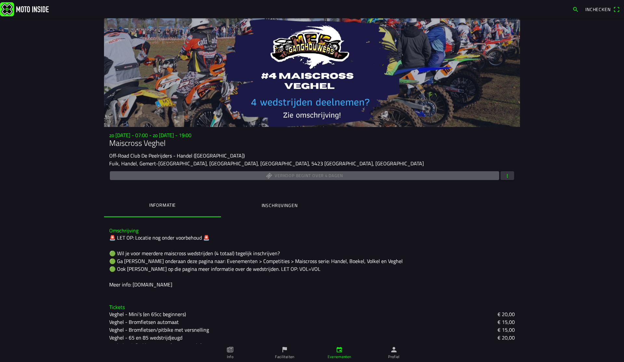
click at [510, 176] on span "button" at bounding box center [508, 175] width 6 height 9
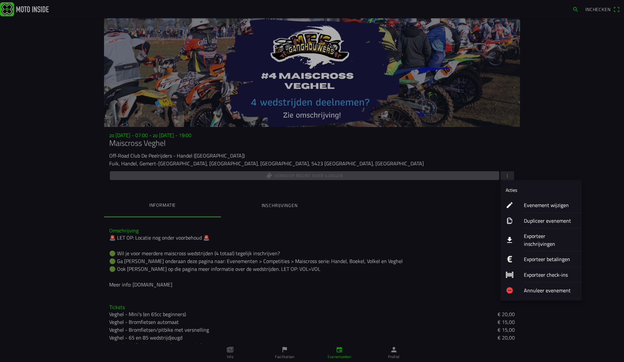
click at [538, 204] on ion-label "Evenement wijzigen" at bounding box center [550, 205] width 53 height 8
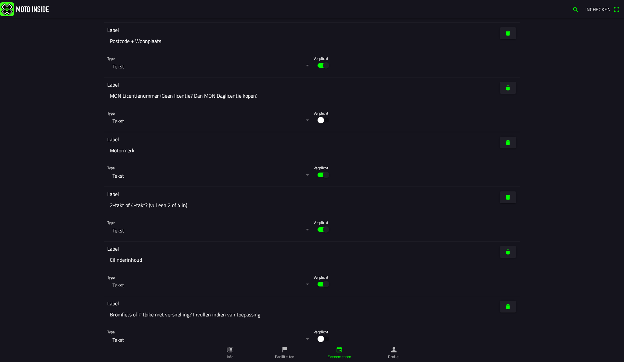
scroll to position [3306, 0]
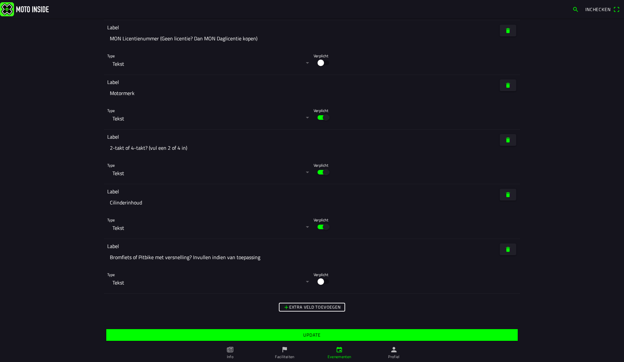
click at [337, 337] on span "Update" at bounding box center [311, 335] width 401 height 12
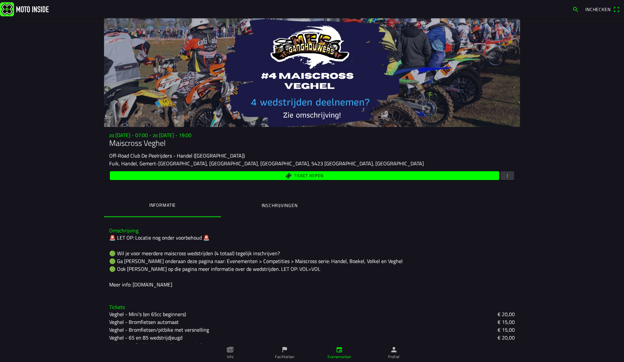
click at [301, 178] on span "Ticket kopen" at bounding box center [308, 175] width 29 height 4
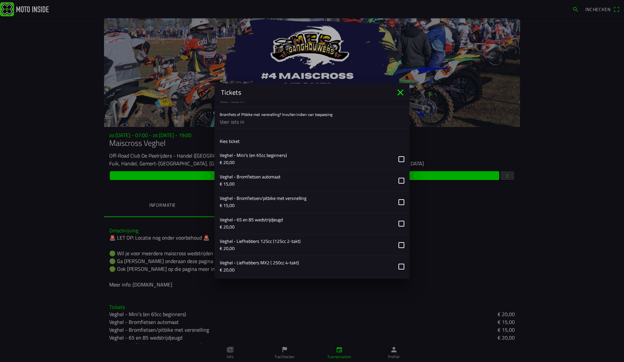
scroll to position [362, 0]
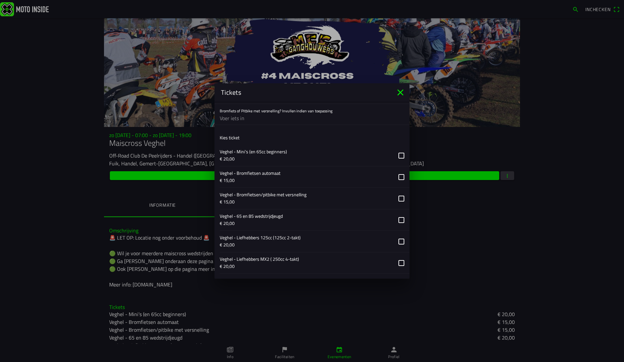
click at [266, 158] on button "button" at bounding box center [315, 155] width 190 height 21
click at [270, 150] on button "button" at bounding box center [315, 155] width 190 height 21
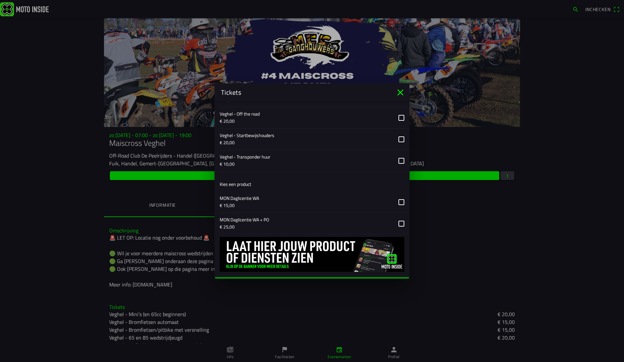
scroll to position [561, 0]
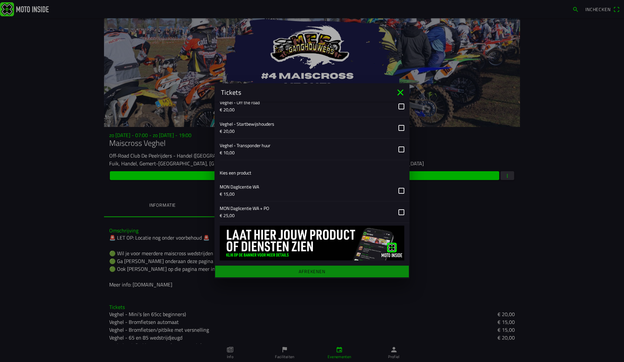
click at [245, 173] on ion-label "Kies een product" at bounding box center [236, 172] width 32 height 7
click at [247, 189] on button "button" at bounding box center [315, 190] width 190 height 21
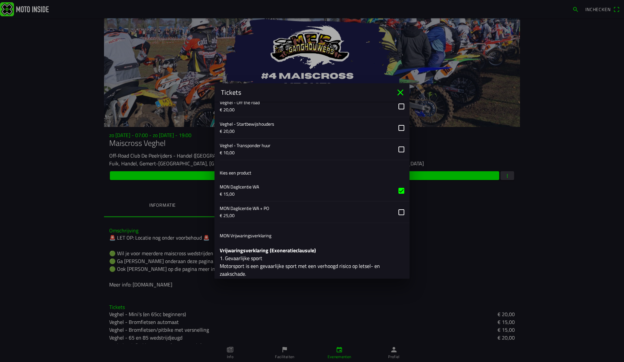
click at [247, 189] on button "button" at bounding box center [315, 190] width 190 height 21
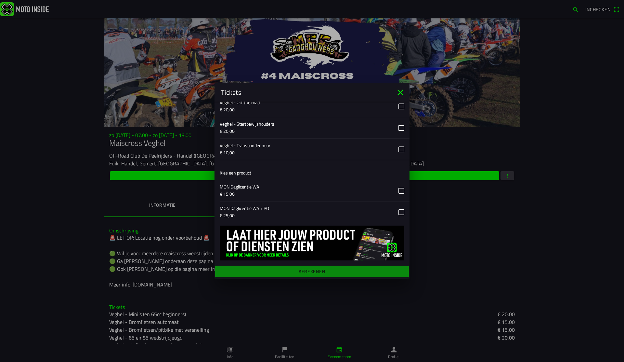
click at [254, 204] on button "button" at bounding box center [315, 211] width 190 height 21
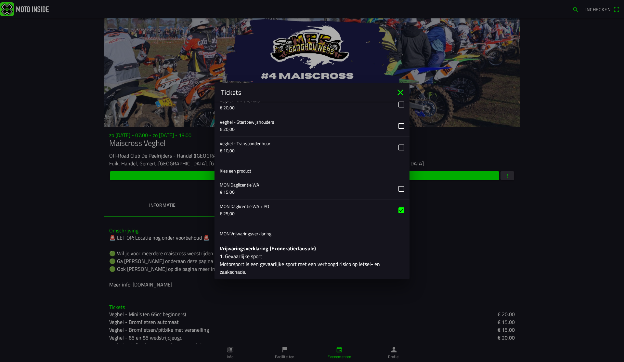
click at [254, 210] on button "button" at bounding box center [315, 209] width 190 height 21
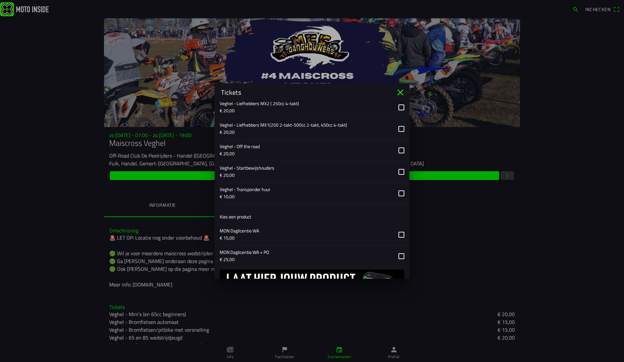
scroll to position [500, 0]
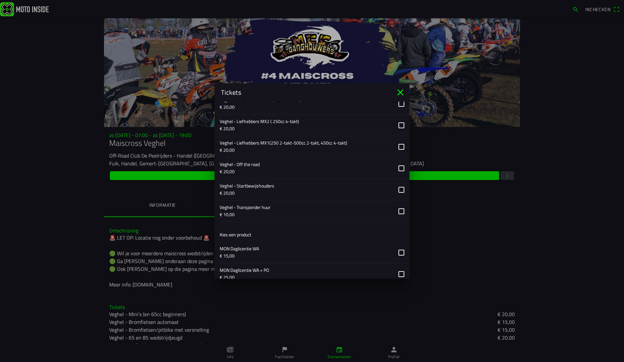
click at [261, 212] on button "button" at bounding box center [315, 210] width 190 height 21
click at [262, 190] on button "button" at bounding box center [315, 189] width 190 height 21
click at [260, 185] on button "button" at bounding box center [315, 189] width 190 height 21
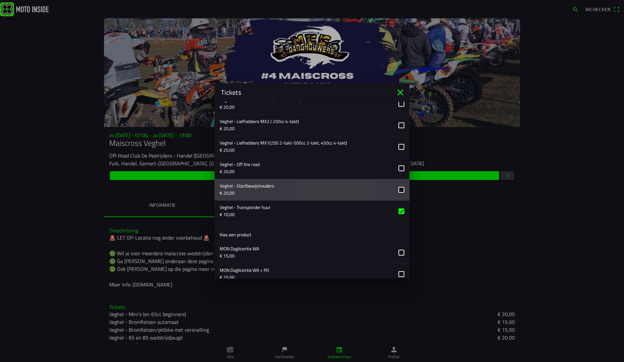
scroll to position [561, 0]
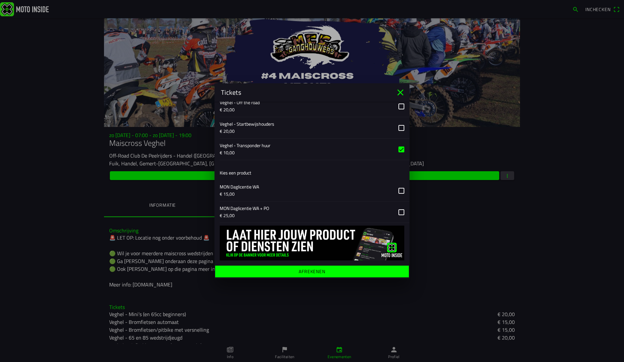
click at [401, 93] on icon "close" at bounding box center [401, 92] width 6 height 6
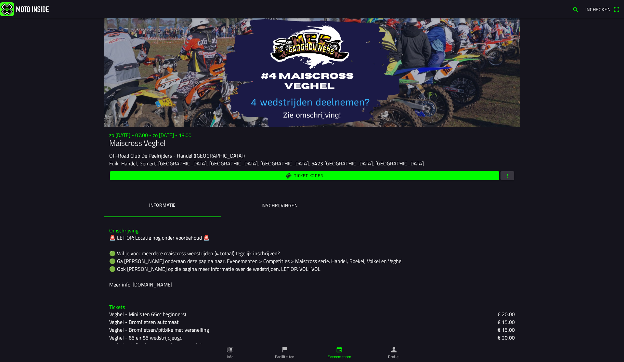
click at [254, 202] on button "Inschrijvingen" at bounding box center [279, 205] width 117 height 22
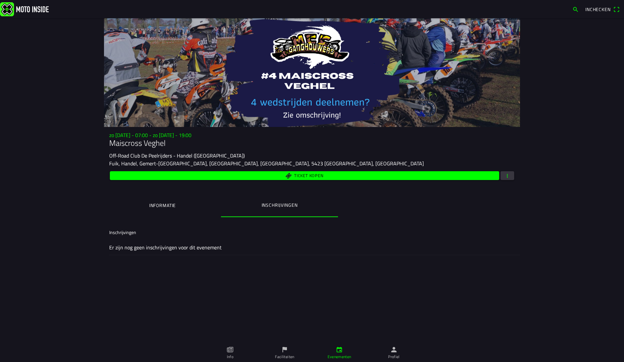
click at [201, 206] on button "Informatie" at bounding box center [162, 205] width 117 height 22
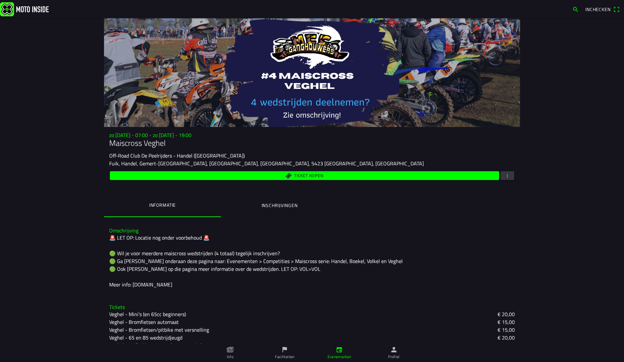
click at [507, 176] on span "button" at bounding box center [508, 175] width 6 height 9
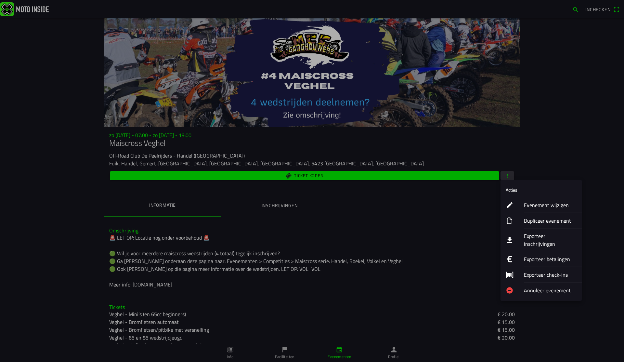
click at [536, 205] on ion-label "Evenement wijzigen" at bounding box center [550, 205] width 53 height 8
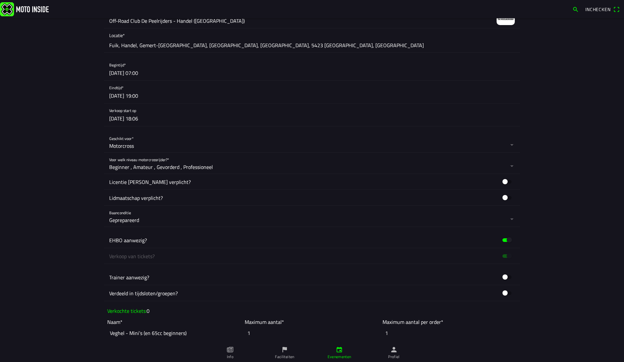
scroll to position [253, 0]
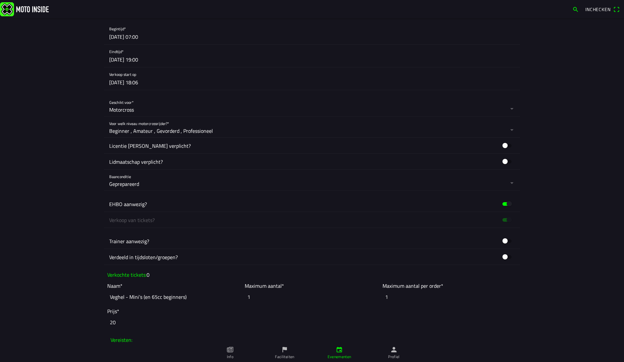
click at [140, 86] on button "button" at bounding box center [314, 78] width 411 height 22
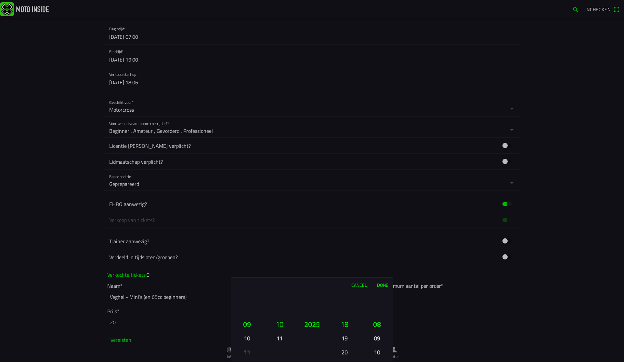
click at [245, 349] on button "11" at bounding box center [247, 351] width 22 height 11
click at [249, 351] on button "12" at bounding box center [247, 351] width 22 height 11
click at [249, 335] on button "13" at bounding box center [247, 337] width 22 height 11
click at [346, 340] on button "19" at bounding box center [345, 337] width 22 height 11
drag, startPoint x: 377, startPoint y: 306, endPoint x: 375, endPoint y: 353, distance: 47.9
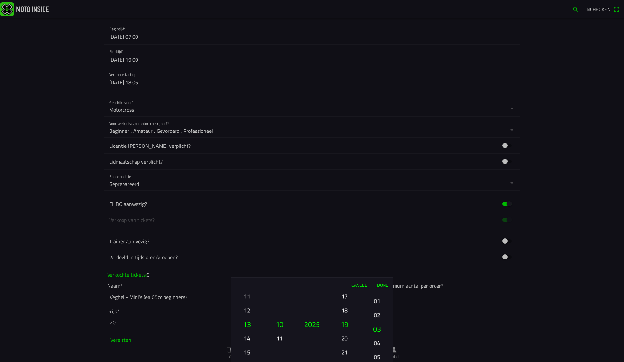
click at [375, 353] on button "05" at bounding box center [377, 356] width 22 height 11
click at [377, 297] on button "00" at bounding box center [377, 295] width 22 height 11
click at [380, 284] on button "Done" at bounding box center [382, 284] width 21 height 14
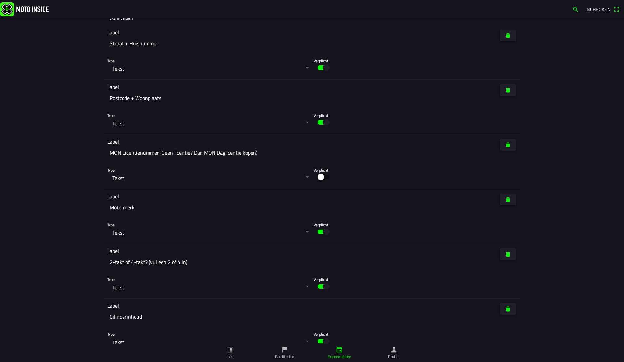
scroll to position [3306, 0]
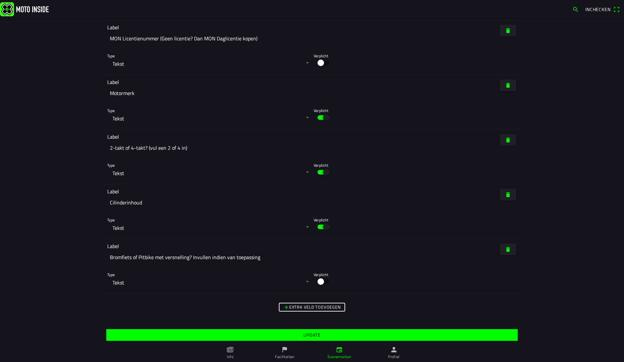
click at [295, 334] on span "Update" at bounding box center [311, 335] width 401 height 12
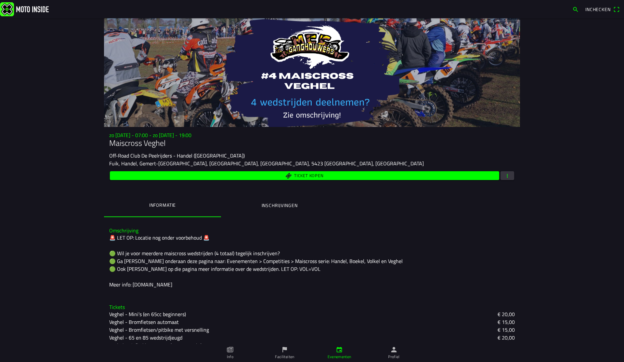
click at [374, 208] on ion-segment "Informatie Inschrijvingen" at bounding box center [312, 205] width 416 height 23
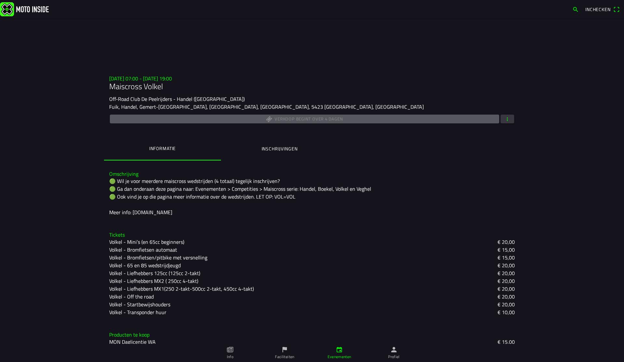
scroll to position [72, 0]
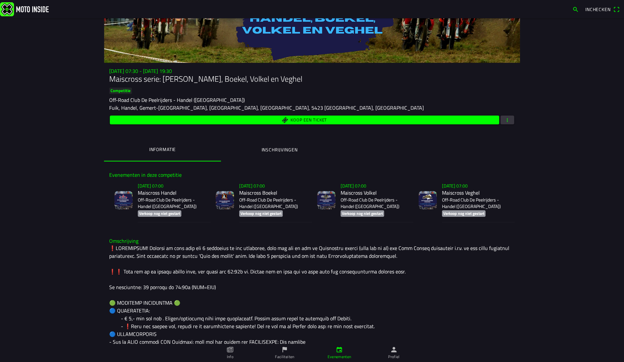
scroll to position [85, 0]
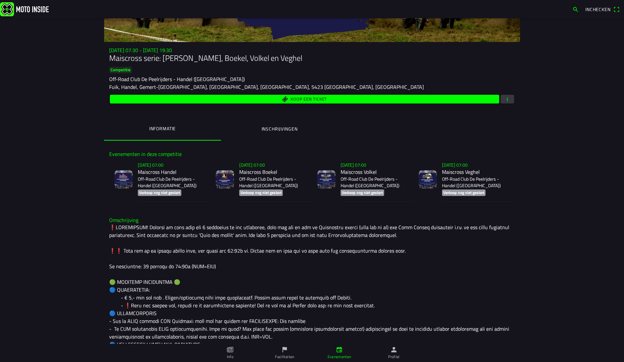
click at [181, 180] on p "Off-Road Club De Peelrijders - Handel ([GEOGRAPHIC_DATA])" at bounding box center [172, 182] width 68 height 13
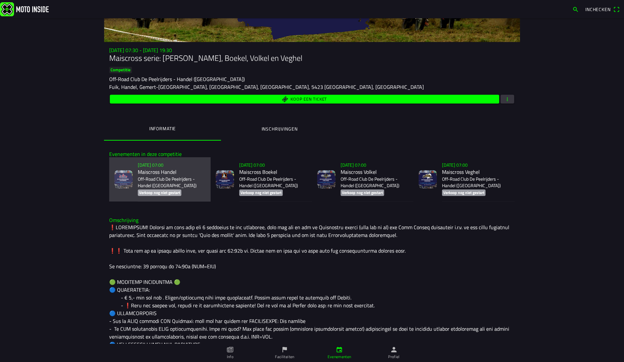
scroll to position [79, 0]
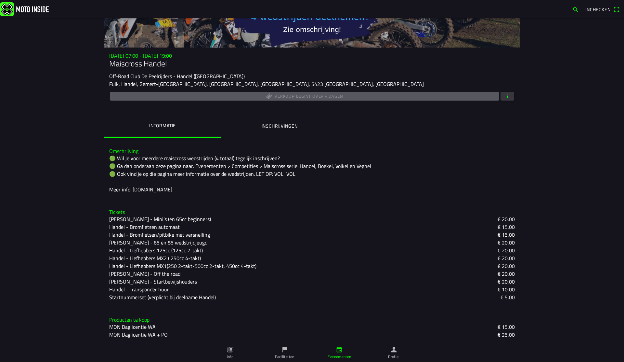
click at [513, 97] on button "button" at bounding box center [508, 96] width 14 height 9
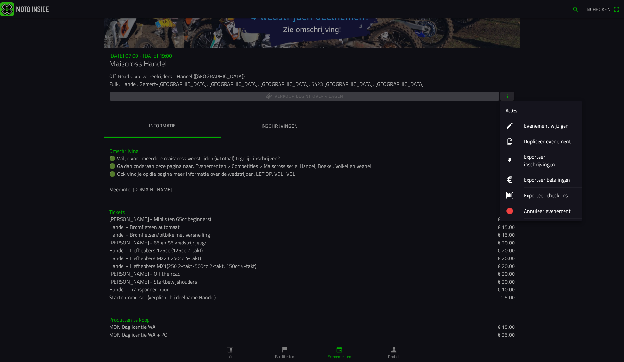
click at [538, 122] on ion-label "Evenement wijzigen" at bounding box center [550, 126] width 53 height 8
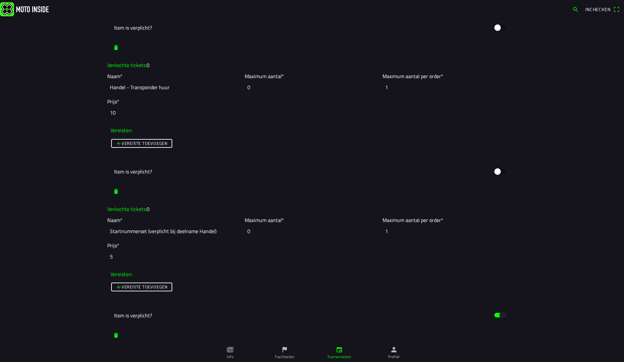
scroll to position [1779, 0]
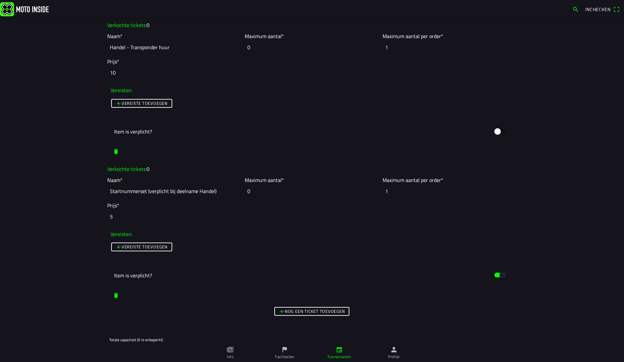
drag, startPoint x: 169, startPoint y: 191, endPoint x: 219, endPoint y: 188, distance: 49.8
click at [212, 191] on input "Startnummerset (verplicht bij deelname Handel)" at bounding box center [174, 191] width 134 height 14
drag, startPoint x: 151, startPoint y: 191, endPoint x: 208, endPoint y: 184, distance: 57.1
click at [151, 191] on input "Startnummerset (verplicht)" at bounding box center [174, 191] width 134 height 14
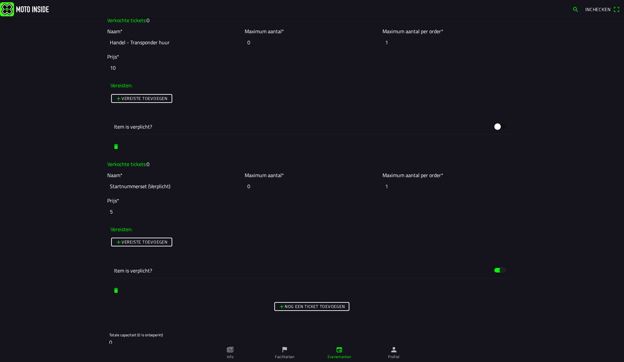
click at [167, 188] on input "Startnummerset (Verplicht)" at bounding box center [174, 186] width 134 height 14
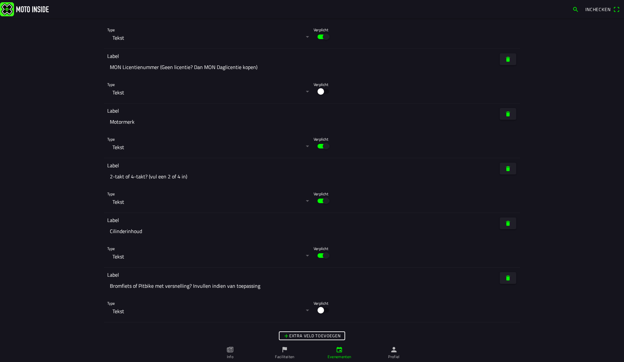
scroll to position [3434, 0]
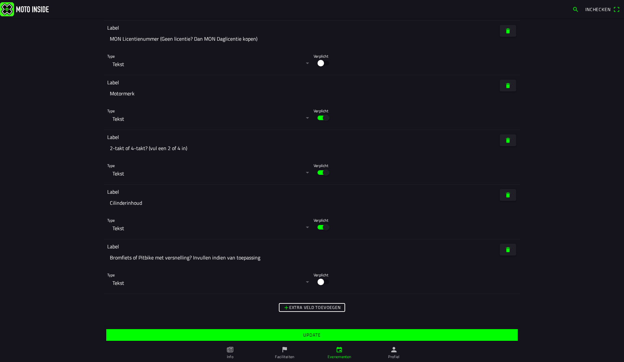
type input "Startnummerset (Verplicht)"
click at [299, 332] on span "Update" at bounding box center [311, 335] width 401 height 12
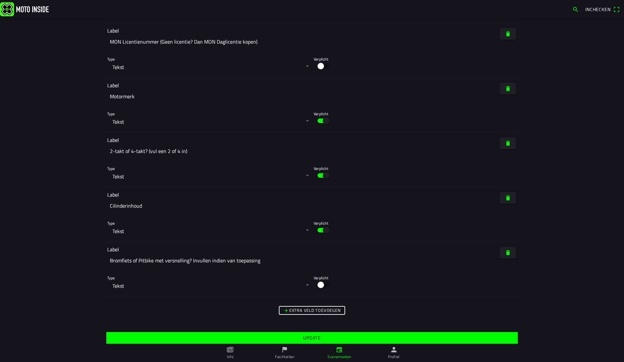
click at [340, 338] on span "Update" at bounding box center [311, 338] width 401 height 12
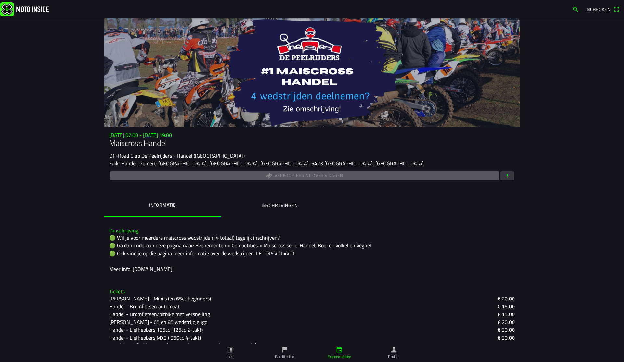
click at [337, 347] on icon "calendar" at bounding box center [340, 350] width 6 height 6
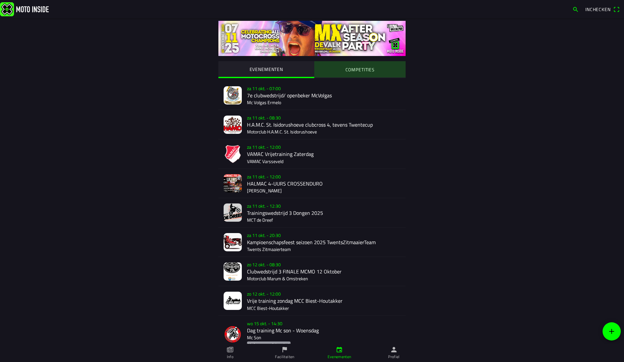
click at [0, 0] on slot "COMPETITIES" at bounding box center [0, 0] width 0 height 0
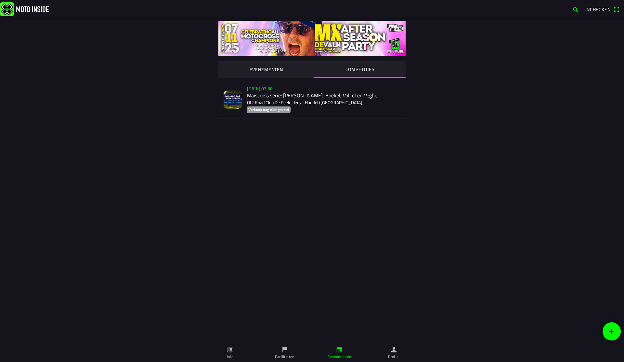
click at [292, 100] on div "zo 2 nov. - 07:30 Maiscross serie: Handel, Boekel, Volkel en Veghel Off-Road Cl…" at bounding box center [323, 99] width 153 height 37
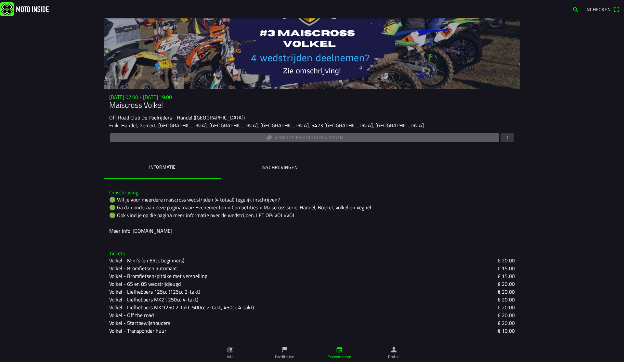
scroll to position [72, 0]
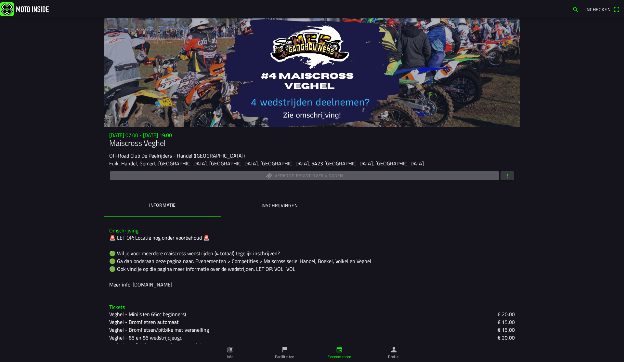
click at [506, 175] on span "button" at bounding box center [508, 175] width 6 height 9
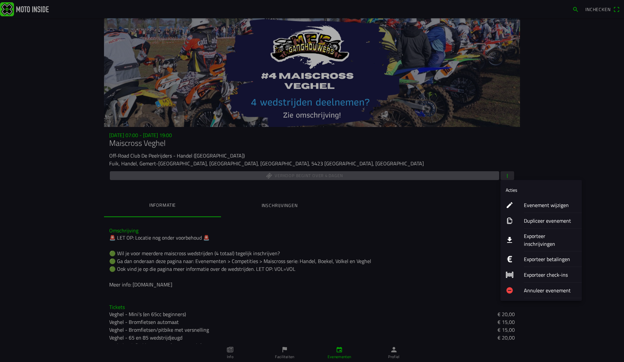
click at [551, 207] on ion-label "Evenement wijzigen" at bounding box center [550, 205] width 53 height 8
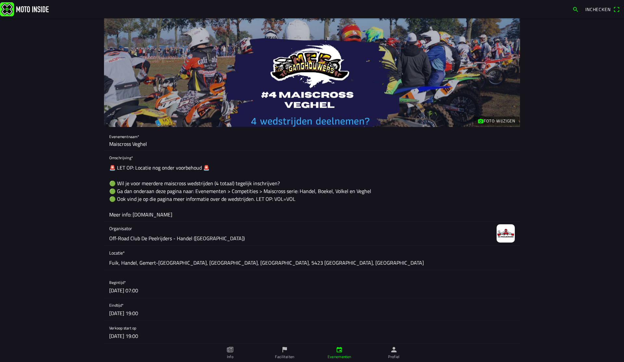
click at [158, 213] on textarea "🚨 LET OP: Locatie nog onder voorbehoud 🚨 🟢 Wil je voor meerdere maiscross wedst…" at bounding box center [312, 191] width 406 height 60
drag, startPoint x: 146, startPoint y: 216, endPoint x: 201, endPoint y: 221, distance: 55.5
click at [201, 221] on ion-list "Evenementnaam* Maiscross Veghel Omschrijving* 🚨 LET OP: Locatie nog onder voorb…" at bounding box center [312, 200] width 416 height 146
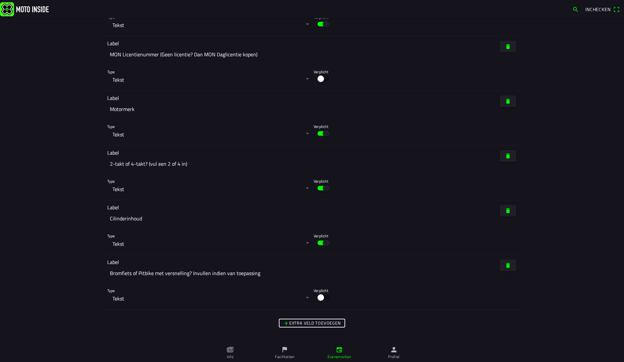
scroll to position [3306, 0]
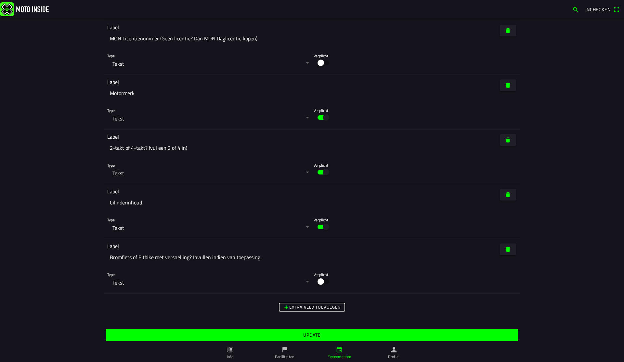
type textarea "🚨 LET OP: Locatie nog onder voorbehoud 🚨 🟢 Wil je voor meerdere maiscross wedst…"
click at [0, 0] on slot "Update" at bounding box center [0, 0] width 0 height 0
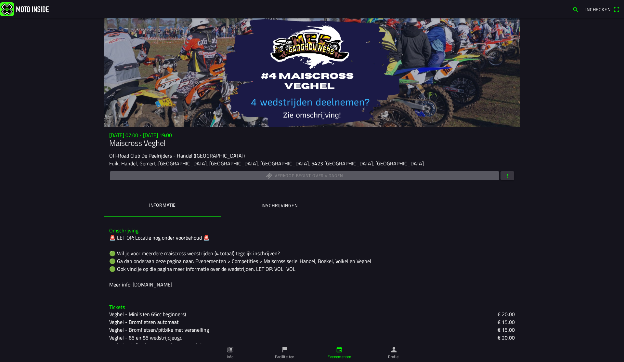
click at [253, 251] on div "🚨 LET OP: Locatie nog onder voorbehoud 🚨 🟢 Wil je voor meerdere maiscross wedst…" at bounding box center [312, 260] width 406 height 55
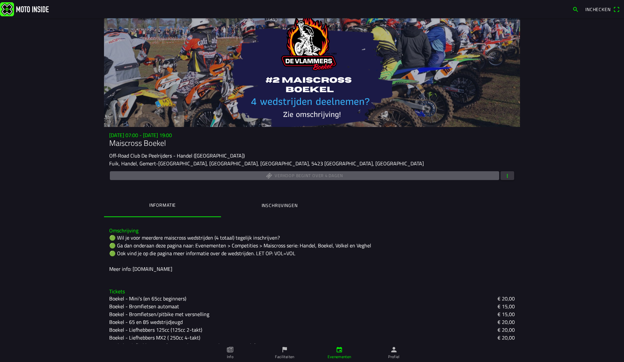
scroll to position [72, 0]
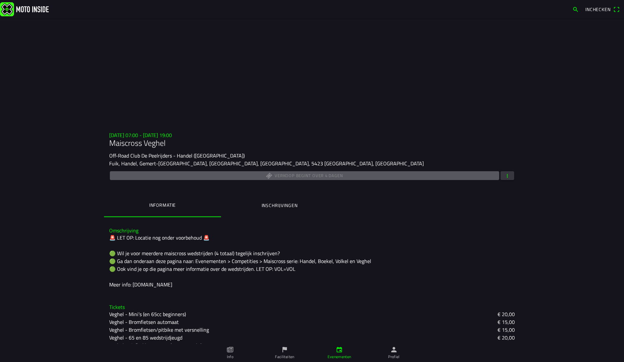
scroll to position [87, 0]
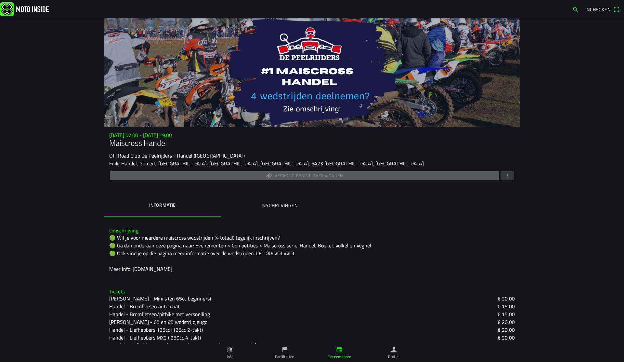
scroll to position [79, 0]
